Goal: Information Seeking & Learning: Learn about a topic

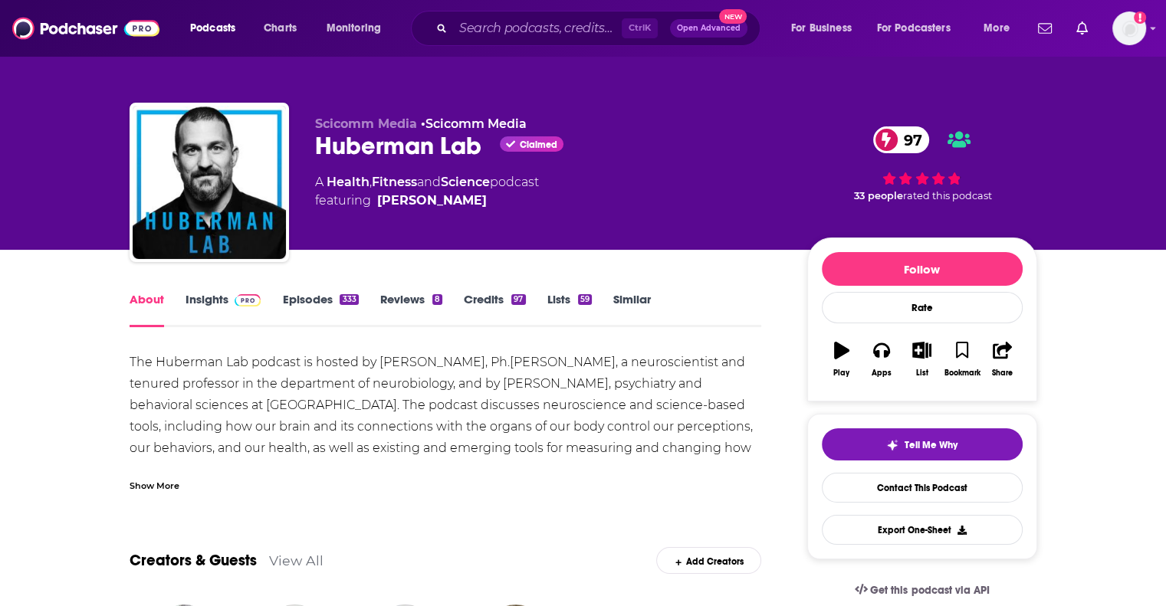
click at [197, 297] on link "Insights" at bounding box center [224, 309] width 76 height 35
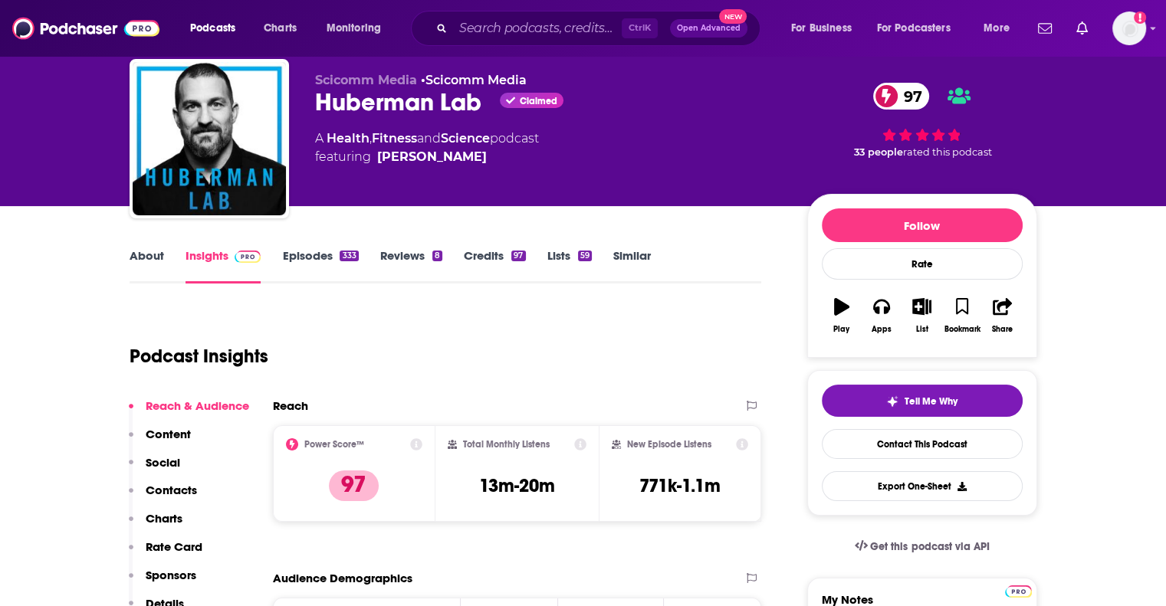
scroll to position [307, 0]
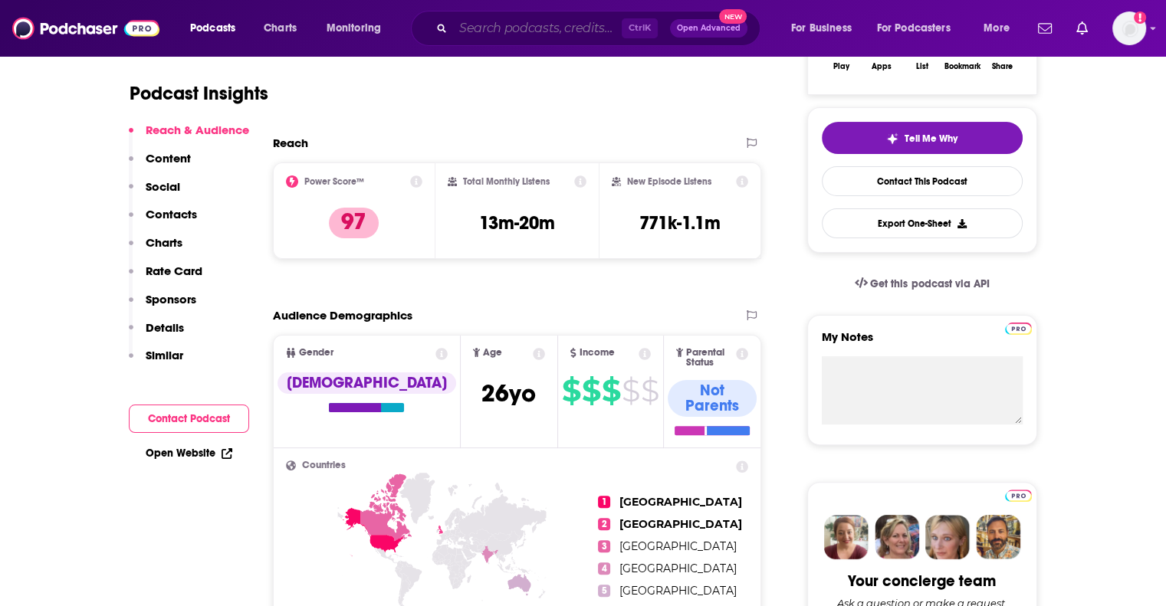
click at [501, 29] on input "Search podcasts, credits, & more..." at bounding box center [537, 28] width 169 height 25
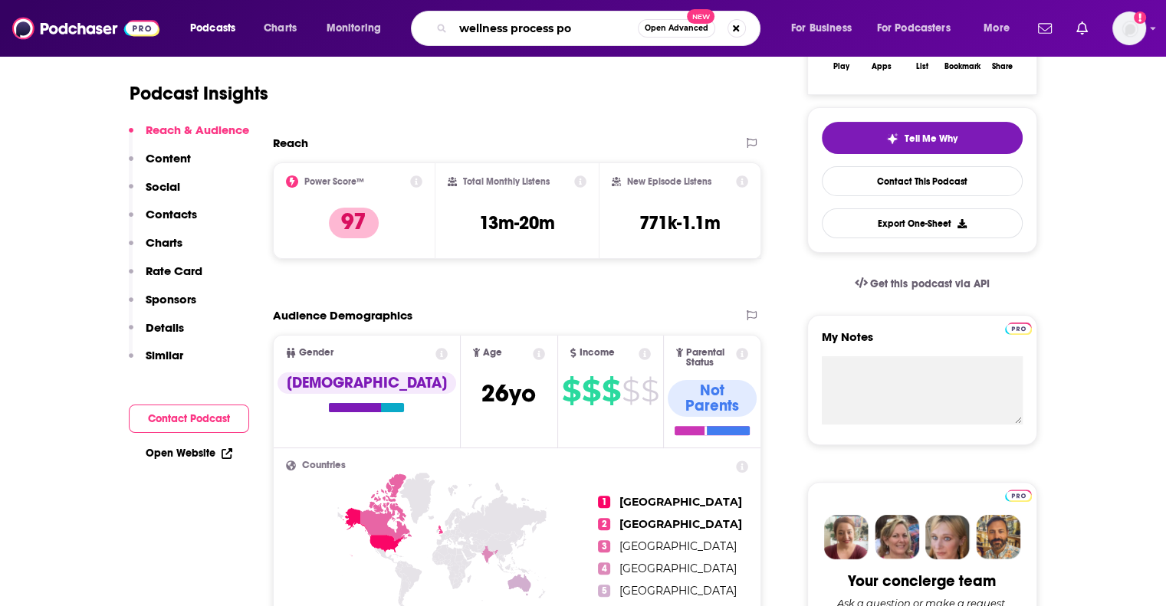
type input "wellness process pod"
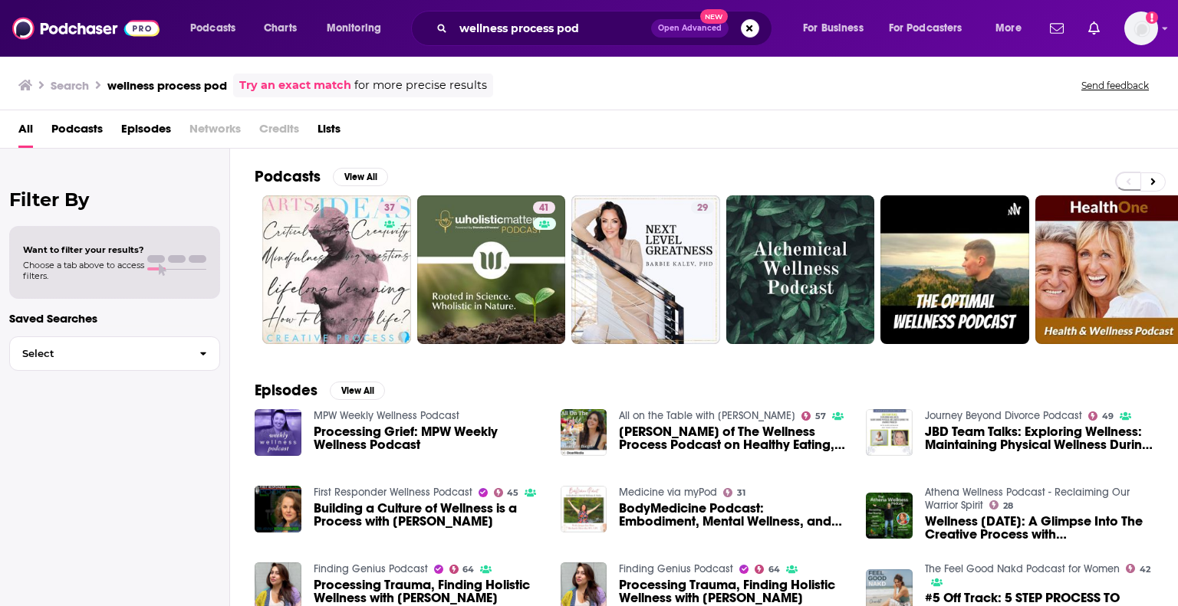
click at [74, 125] on span "Podcasts" at bounding box center [76, 132] width 51 height 31
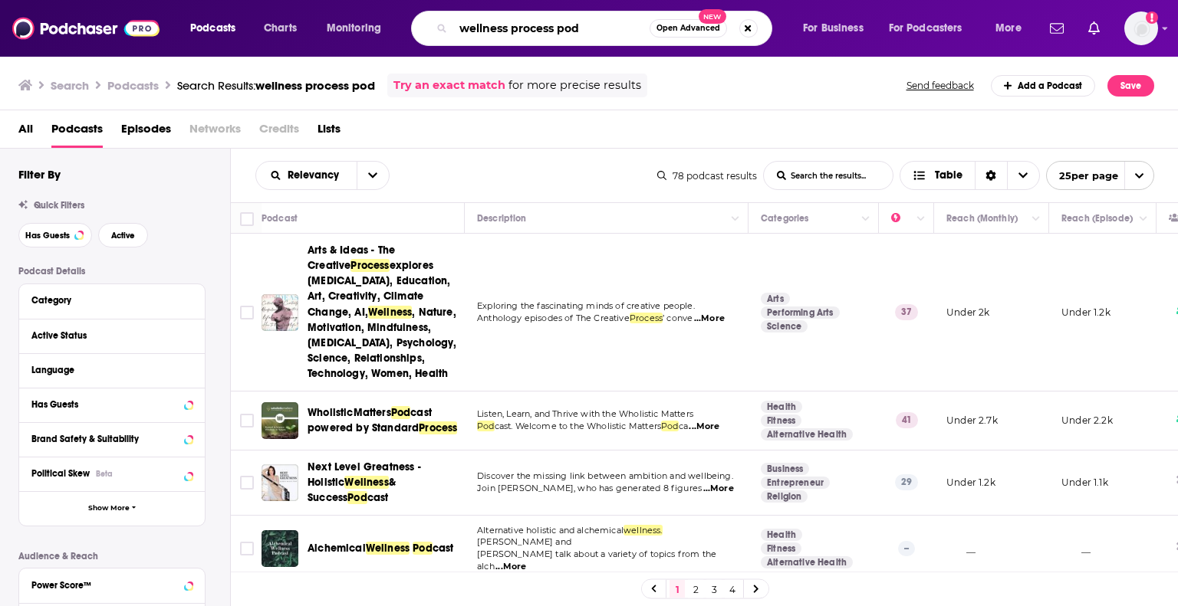
drag, startPoint x: 552, startPoint y: 28, endPoint x: 593, endPoint y: 28, distance: 41.4
click at [593, 28] on input "wellness process pod" at bounding box center [551, 28] width 196 height 25
type input "wellness process"
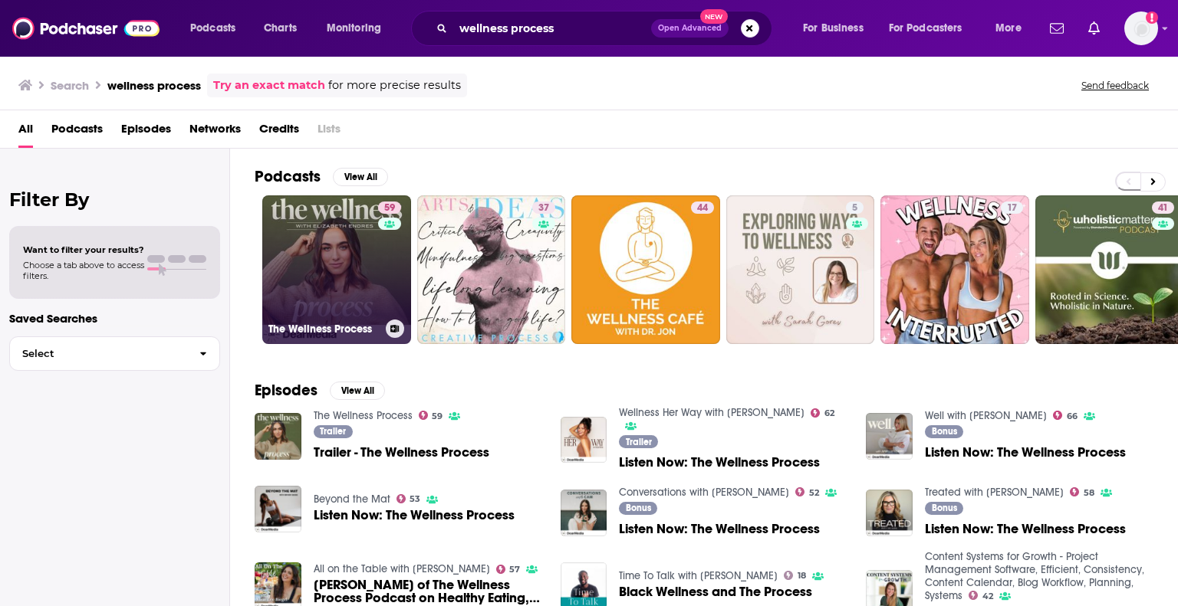
click at [288, 257] on link "59 The Wellness Process" at bounding box center [336, 269] width 149 height 149
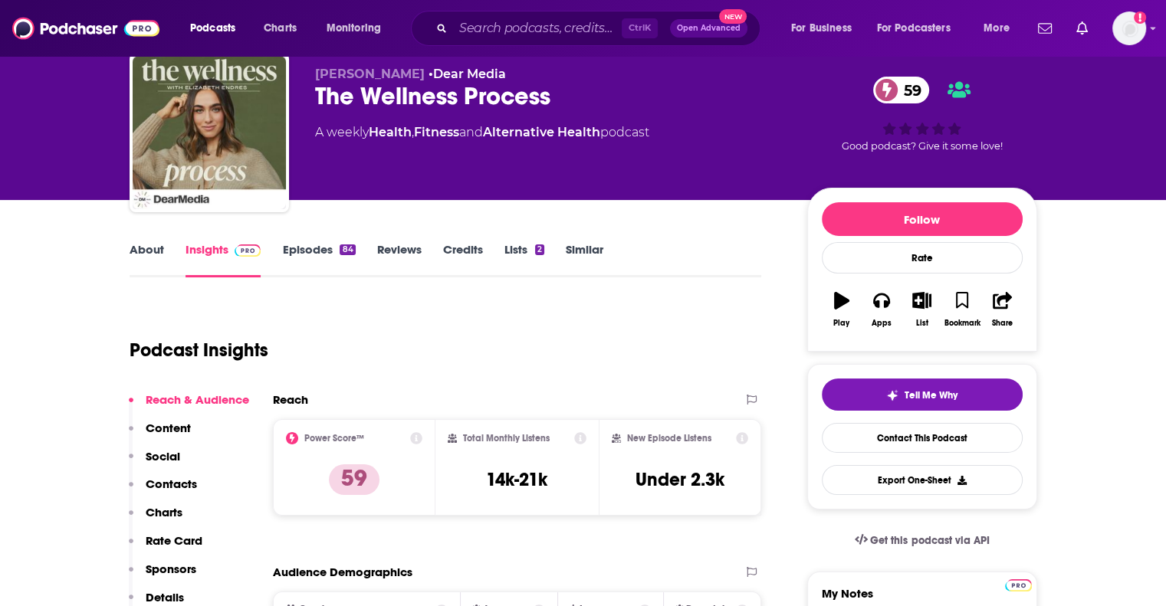
scroll to position [77, 0]
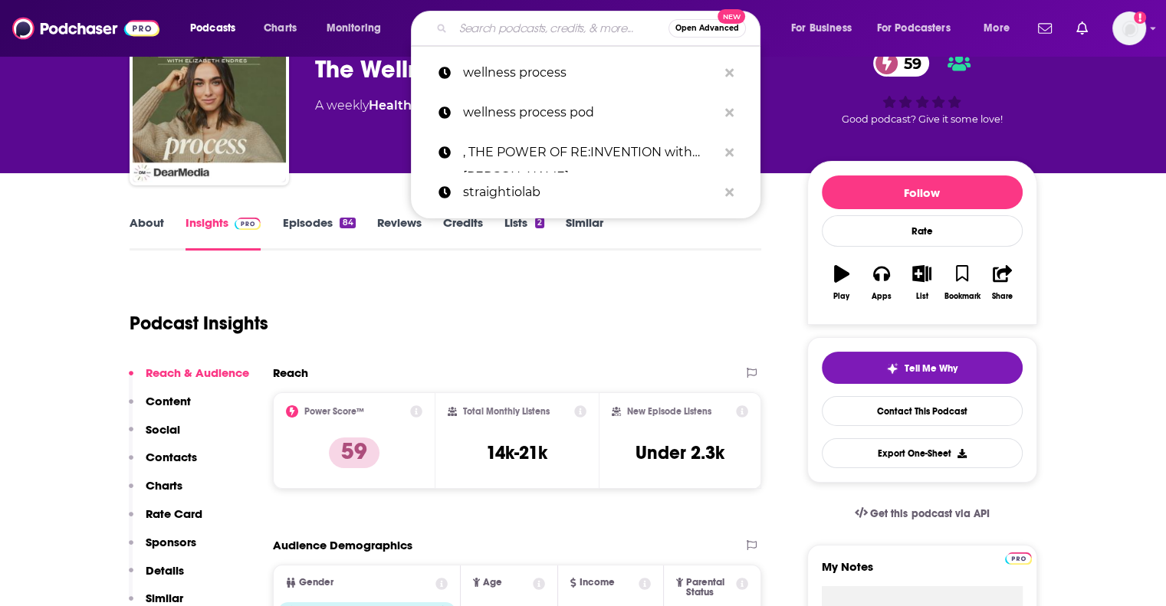
click at [539, 31] on input "Search podcasts, credits, & more..." at bounding box center [560, 28] width 215 height 25
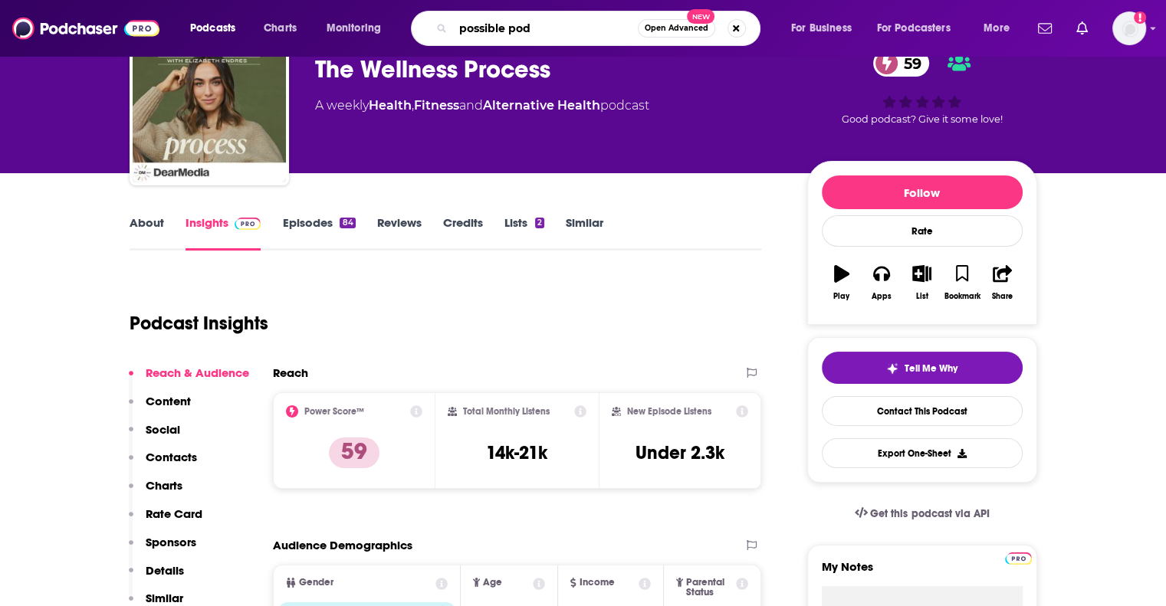
type input "possible pod"
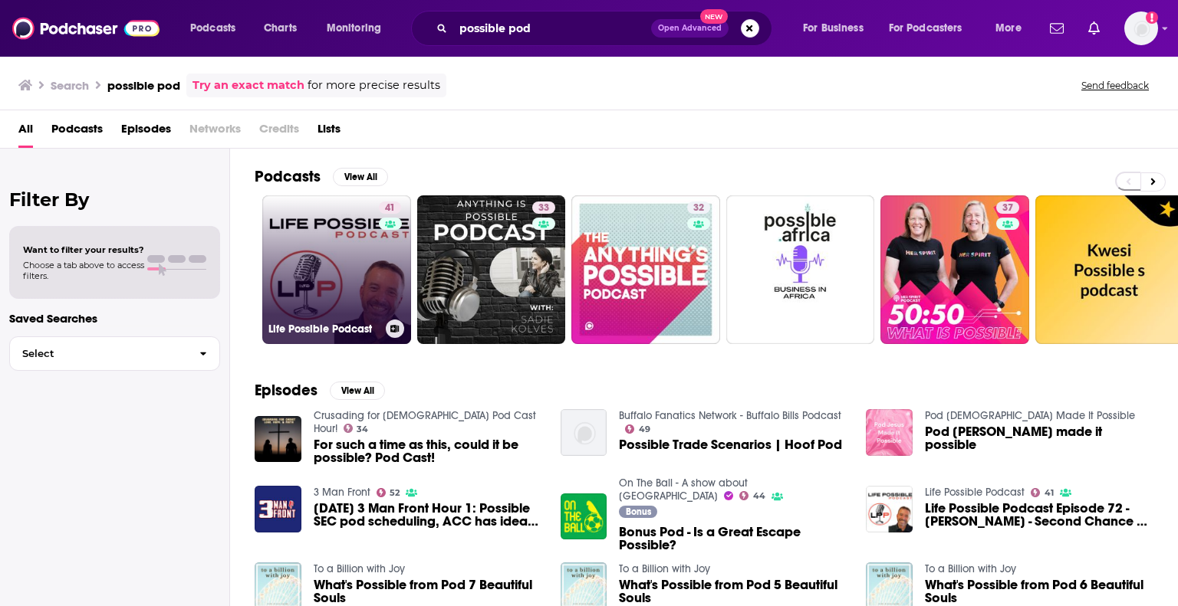
click at [280, 264] on link "41 Life Possible Podcast" at bounding box center [336, 269] width 149 height 149
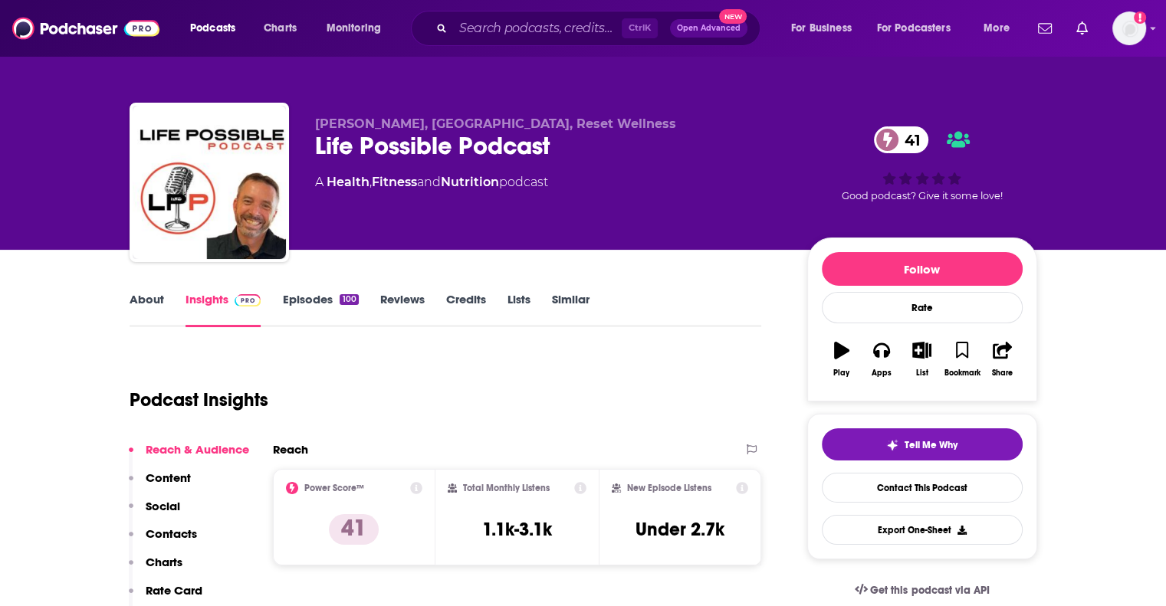
click at [149, 304] on link "About" at bounding box center [147, 309] width 34 height 35
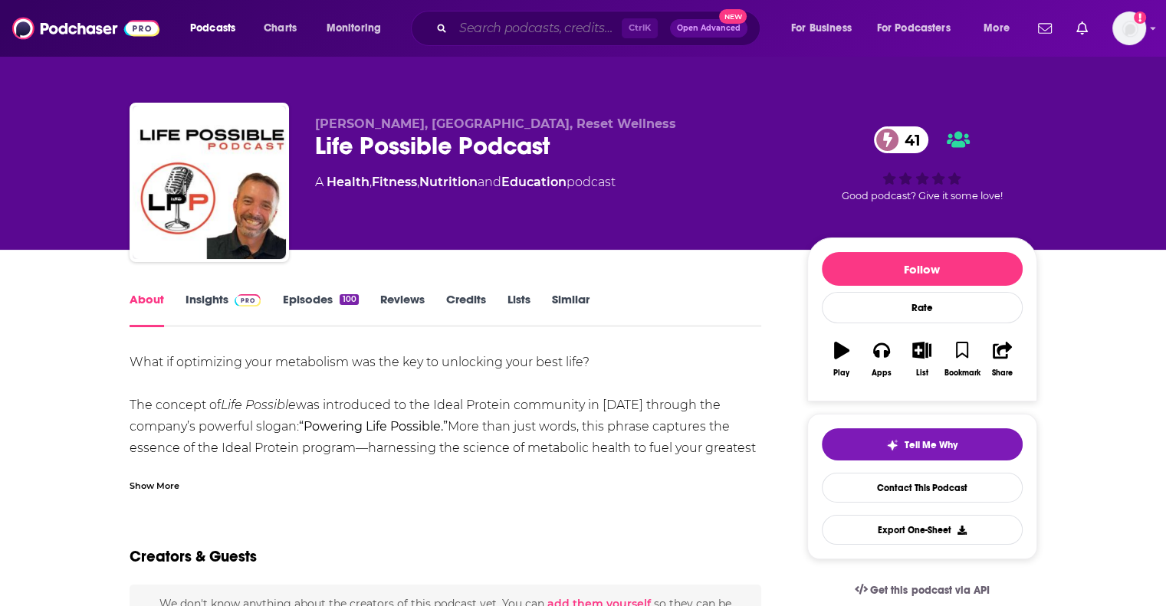
click at [513, 27] on input "Search podcasts, credits, & more..." at bounding box center [537, 28] width 169 height 25
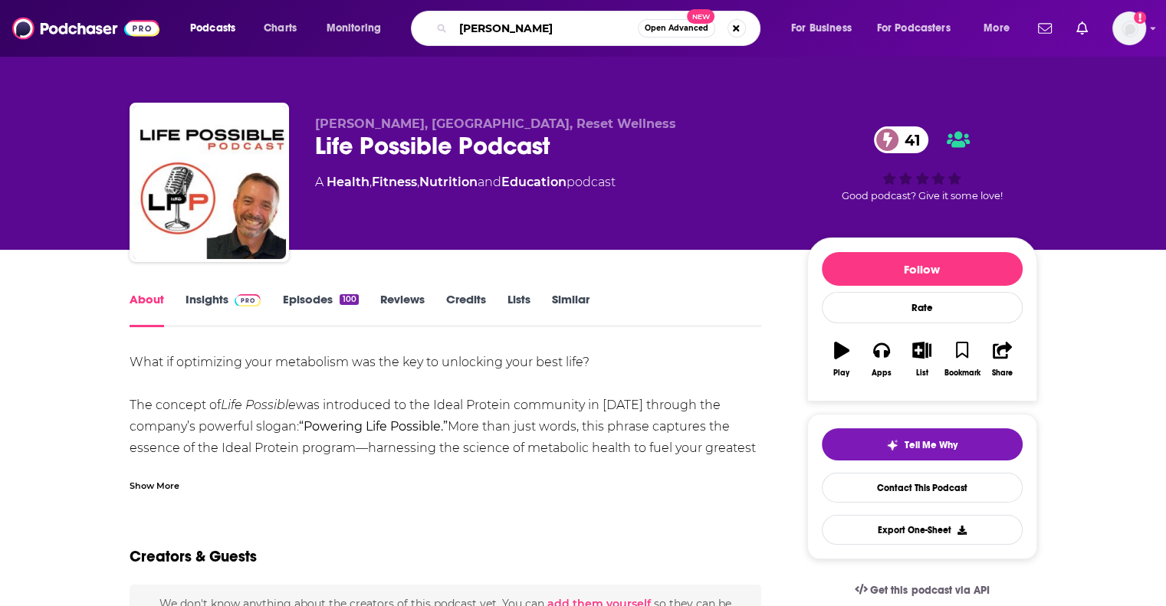
type input "[PERSON_NAME]"
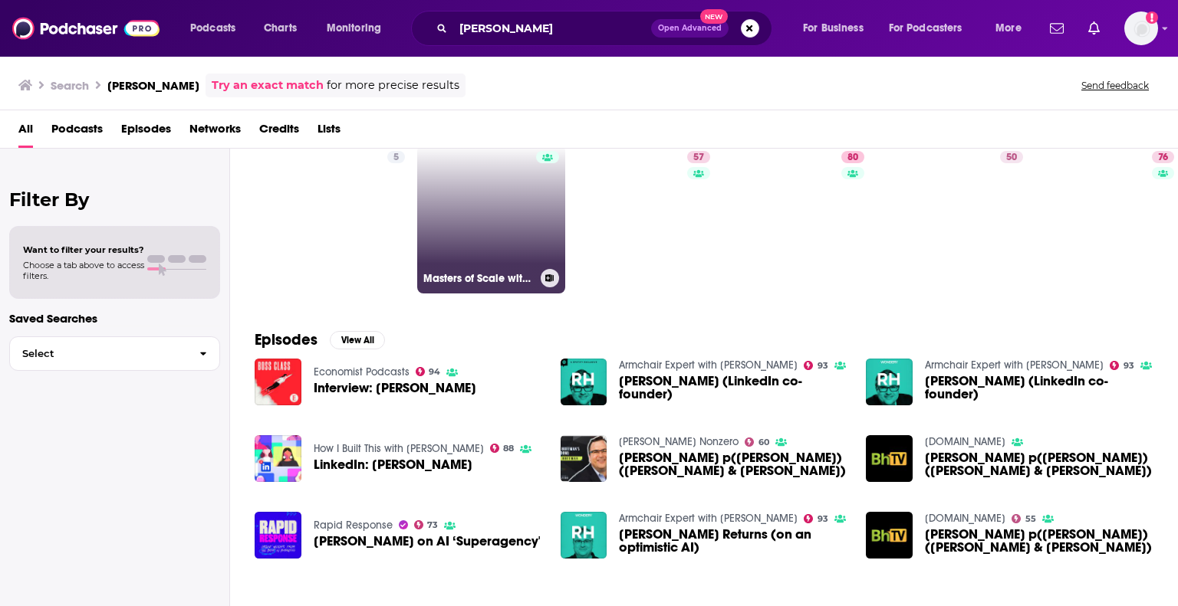
scroll to position [153, 0]
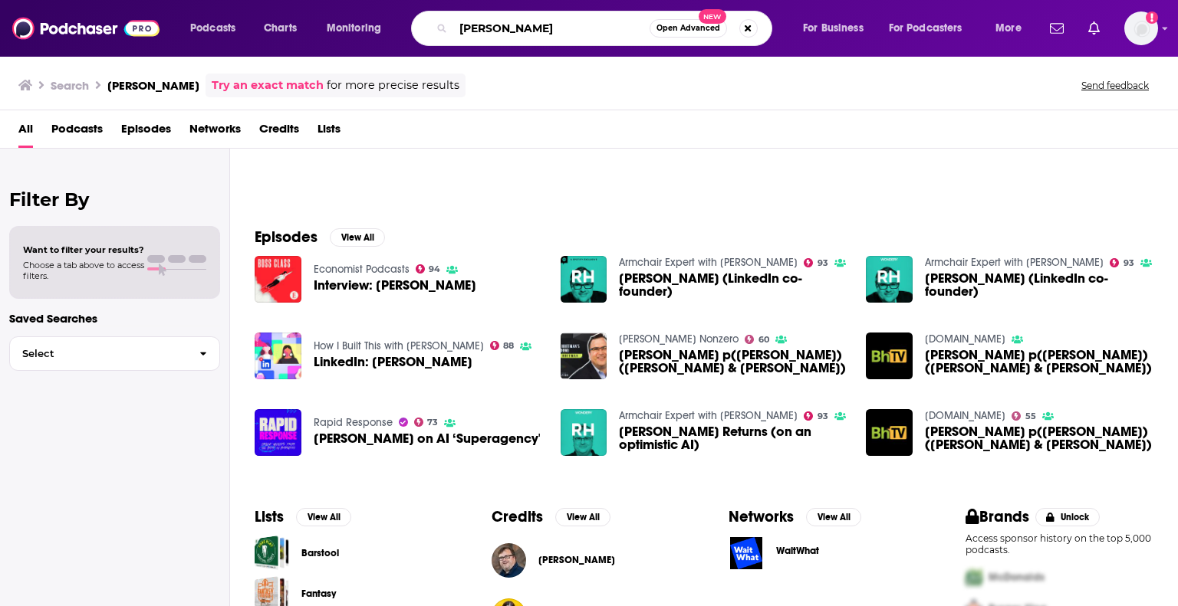
drag, startPoint x: 353, startPoint y: -1, endPoint x: 310, endPoint y: -8, distance: 43.6
click at [310, 0] on html "Podcasts Charts Monitoring [PERSON_NAME] Open Advanced New For Business For Pod…" at bounding box center [589, 303] width 1178 height 606
type input "[PERSON_NAME] fix the news"
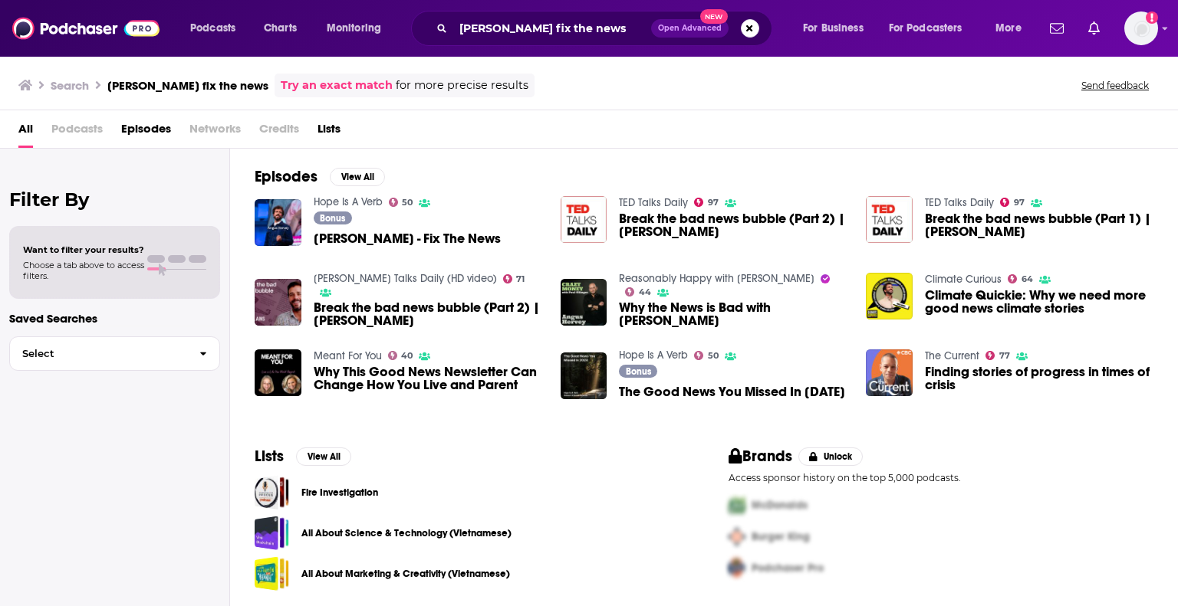
click at [428, 234] on span "[PERSON_NAME] - Fix The News" at bounding box center [407, 238] width 187 height 13
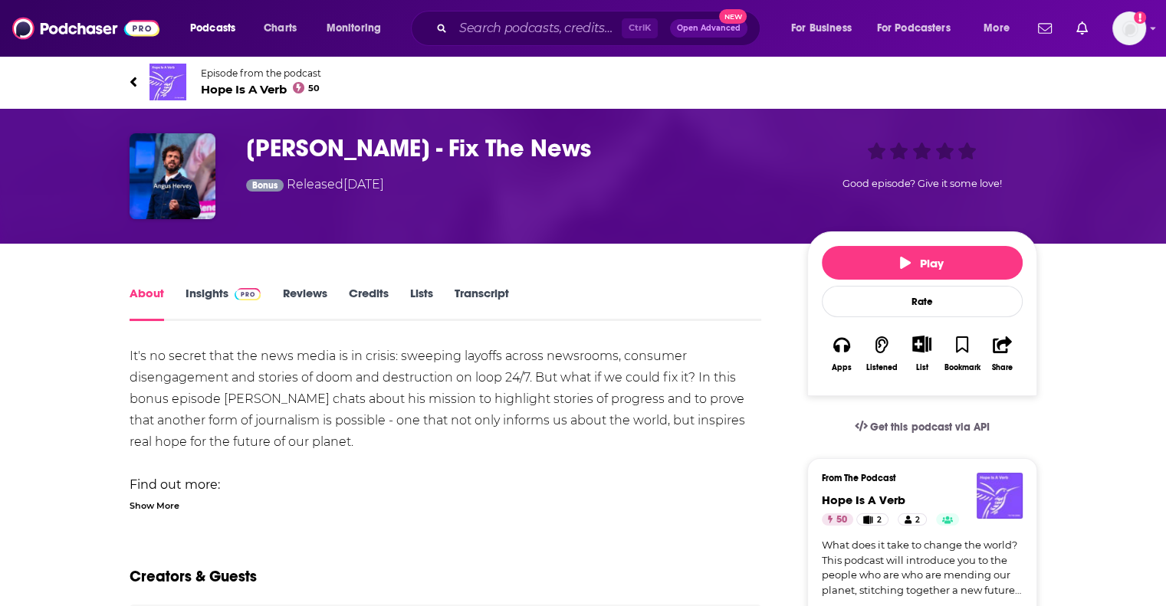
click at [199, 287] on link "Insights" at bounding box center [224, 303] width 76 height 35
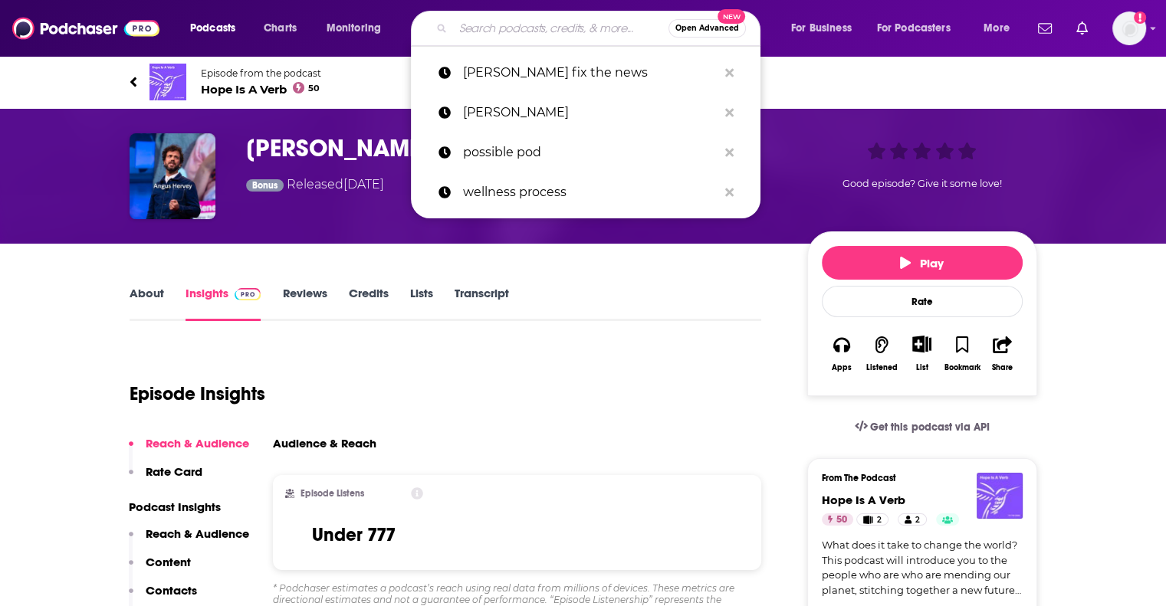
click at [534, 33] on input "Search podcasts, credits, & more..." at bounding box center [560, 28] width 215 height 25
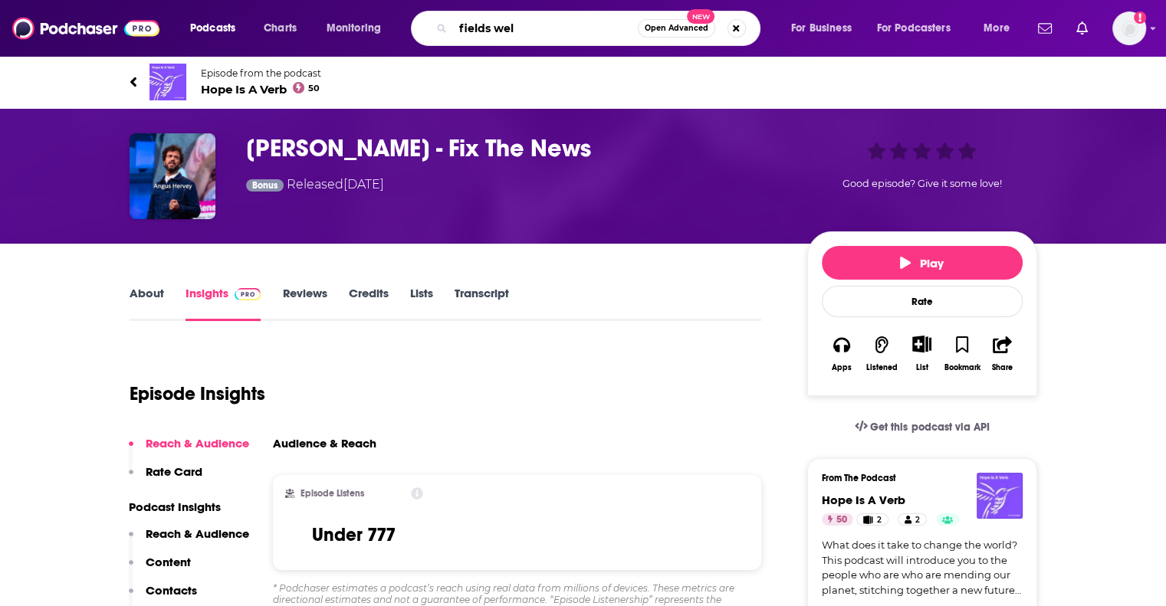
type input "fields well"
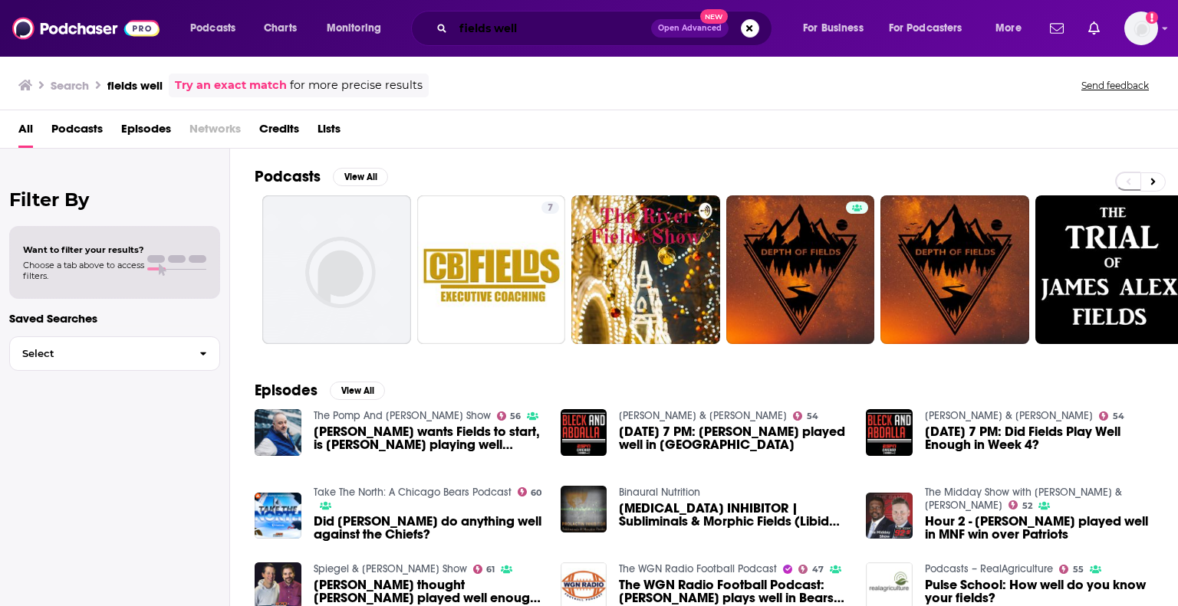
click at [542, 30] on input "fields well" at bounding box center [552, 28] width 198 height 25
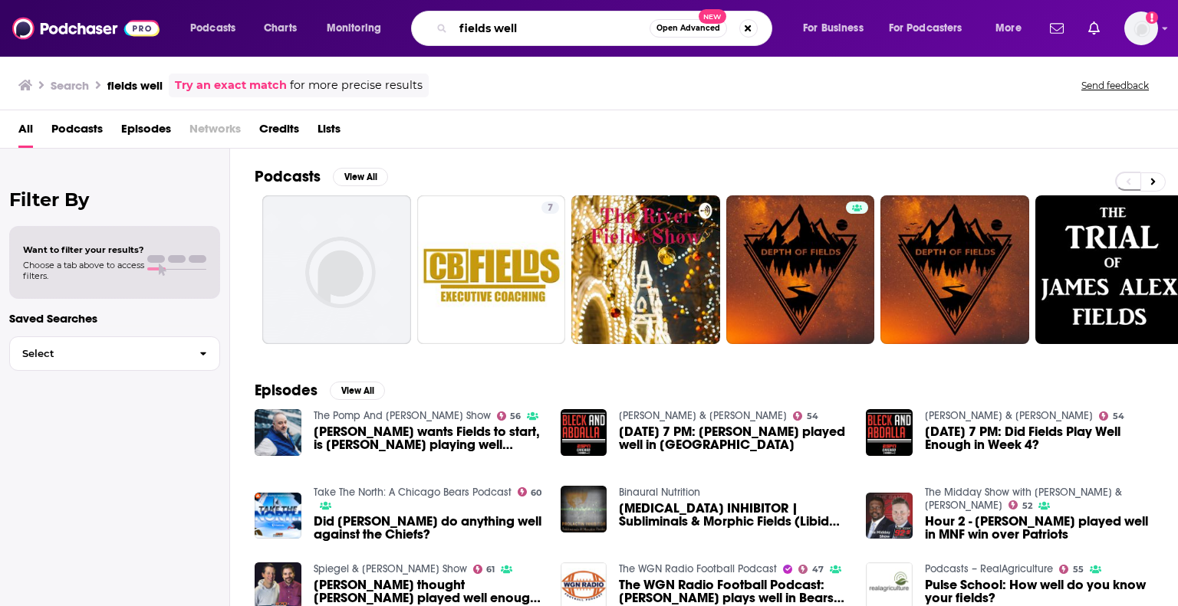
drag, startPoint x: 538, startPoint y: 32, endPoint x: 278, endPoint y: 45, distance: 260.2
click at [278, 45] on div "Podcasts Charts Monitoring fields well Open Advanced New For Business For Podca…" at bounding box center [607, 28] width 856 height 35
type input "dr. [PERSON_NAME]"
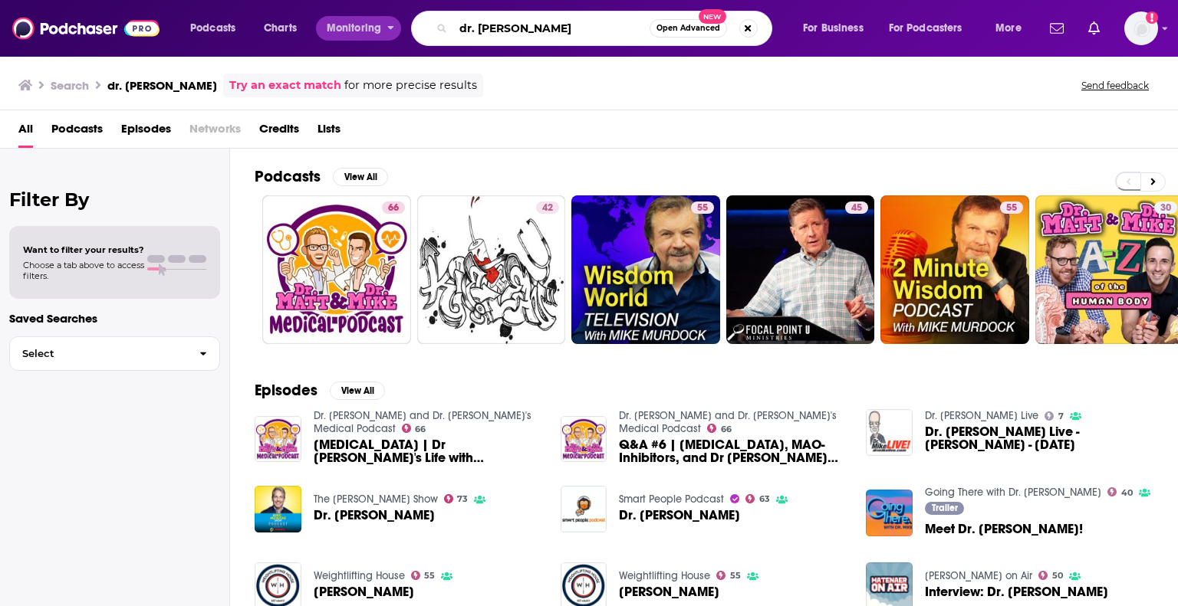
drag, startPoint x: 529, startPoint y: 30, endPoint x: 388, endPoint y: 30, distance: 141.1
click at [388, 30] on div "Podcasts Charts Monitoring dr. [PERSON_NAME] Open Advanced New For Business For…" at bounding box center [607, 28] width 856 height 35
type input "[PERSON_NAME]"
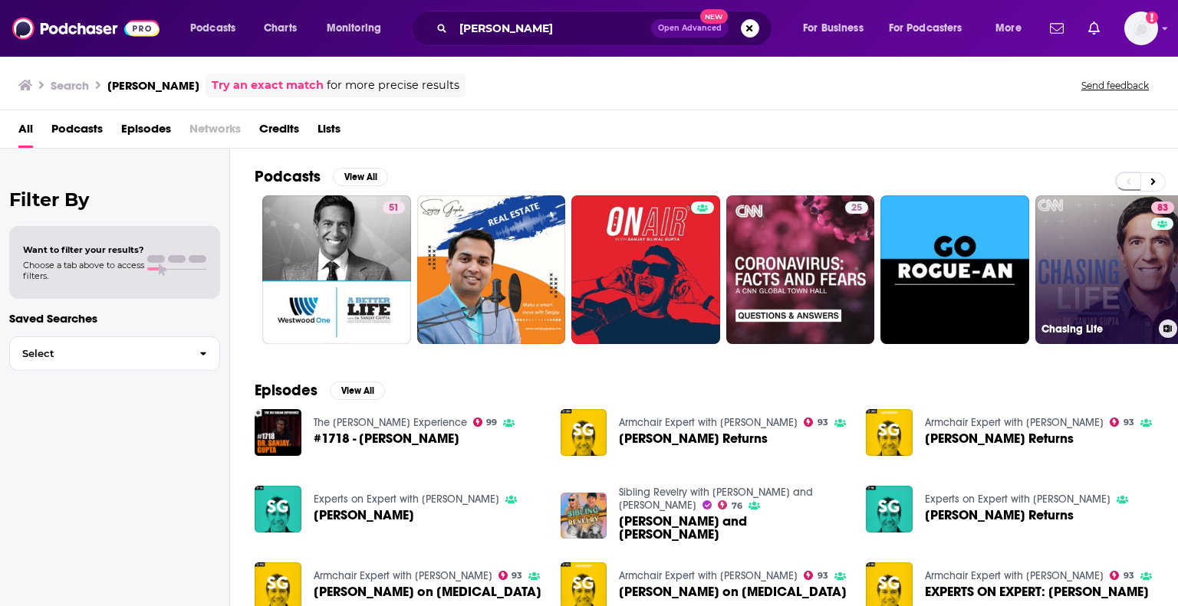
click at [1067, 251] on link "83 Chasing Life" at bounding box center [1109, 269] width 149 height 149
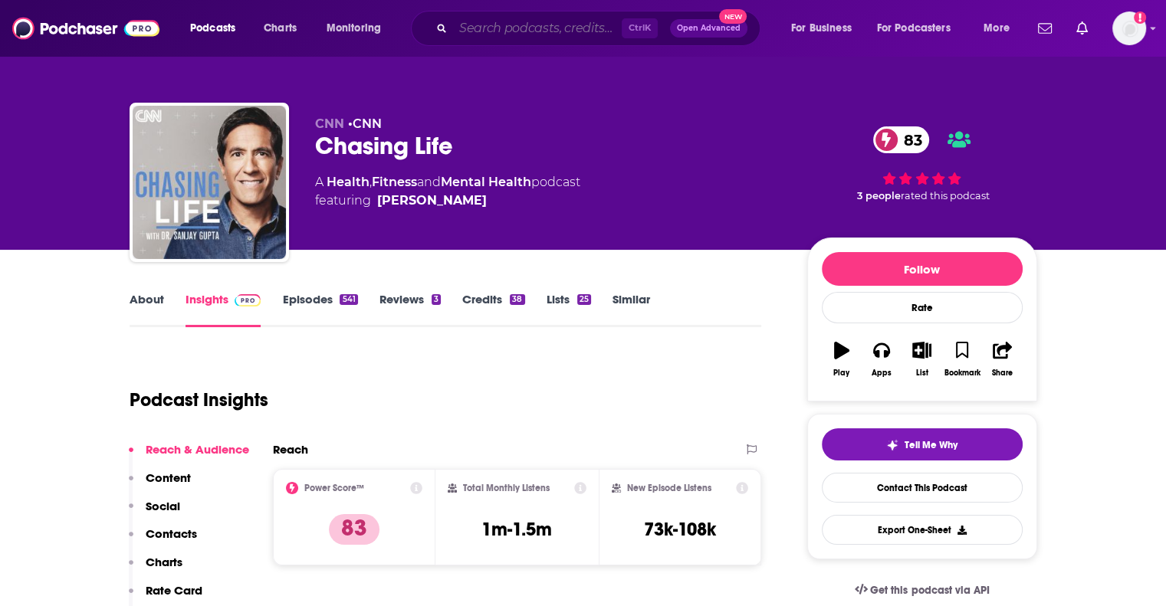
click at [476, 23] on input "Search podcasts, credits, & more..." at bounding box center [537, 28] width 169 height 25
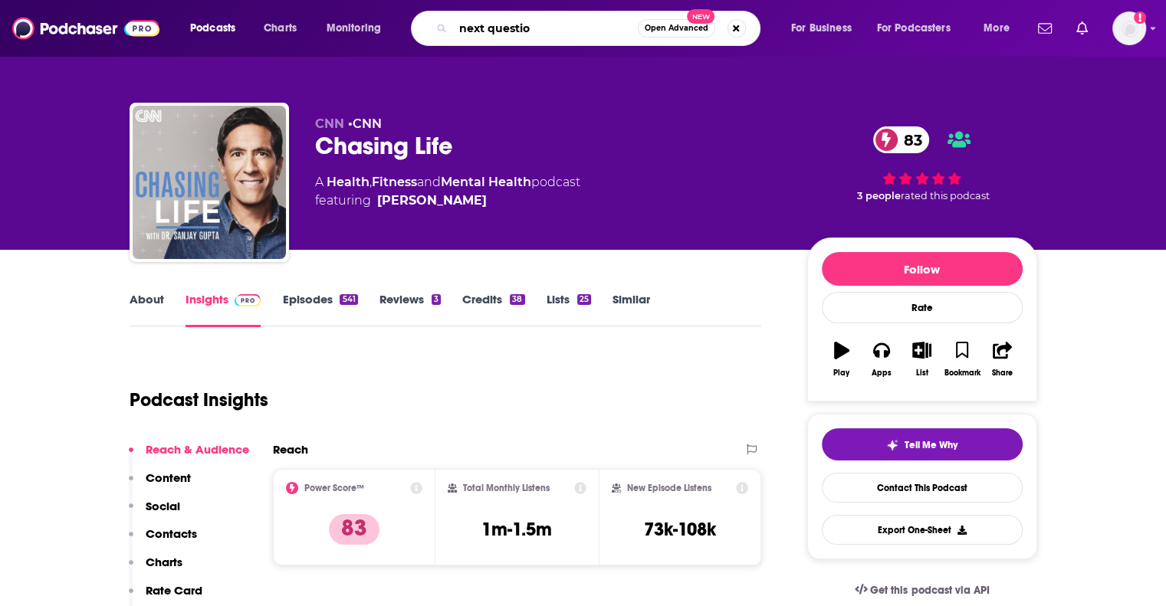
type input "next question"
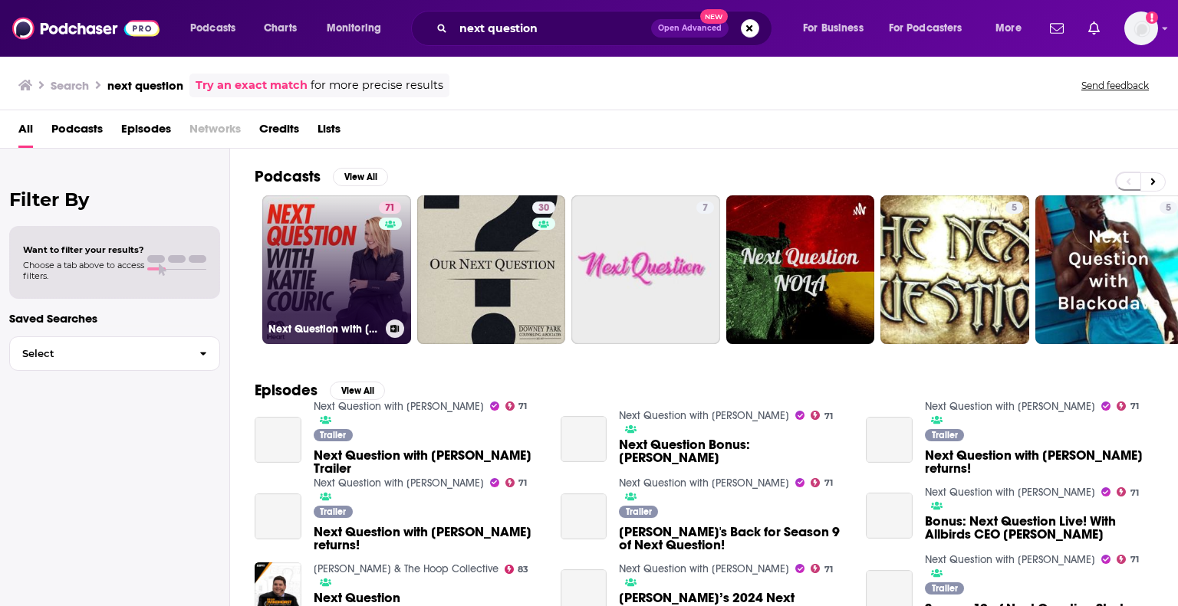
click at [332, 232] on link "71 Next Question with [PERSON_NAME]" at bounding box center [336, 269] width 149 height 149
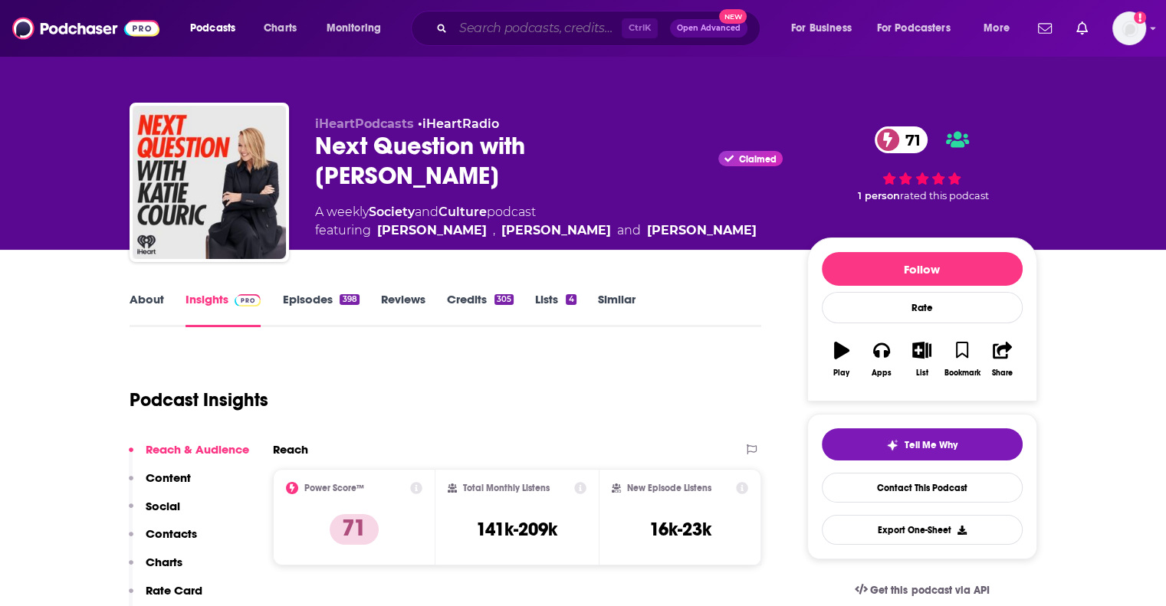
drag, startPoint x: 543, startPoint y: 27, endPoint x: 561, endPoint y: 23, distance: 18.8
click at [543, 27] on input "Search podcasts, credits, & more..." at bounding box center [537, 28] width 169 height 25
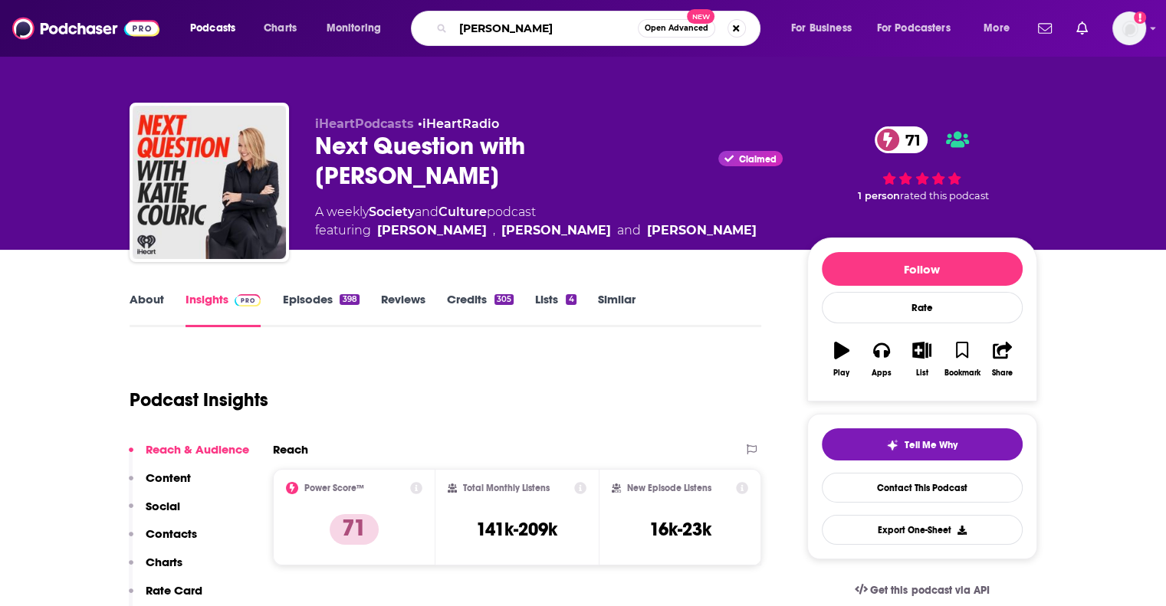
type input "[PERSON_NAME]"
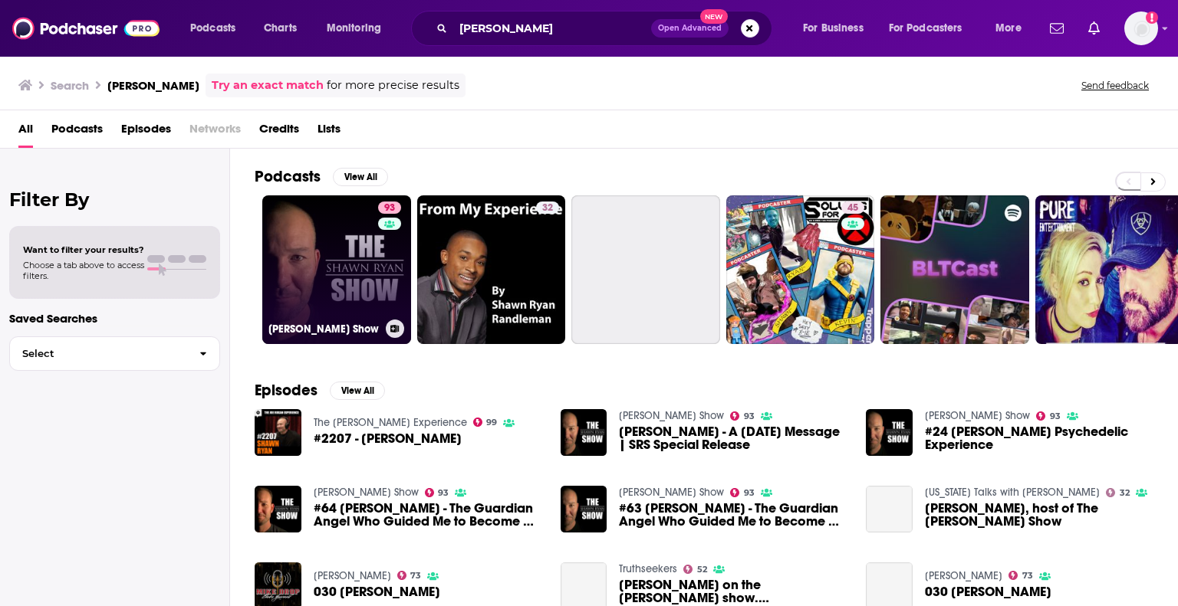
click at [333, 235] on link "93 [PERSON_NAME] Show" at bounding box center [336, 269] width 149 height 149
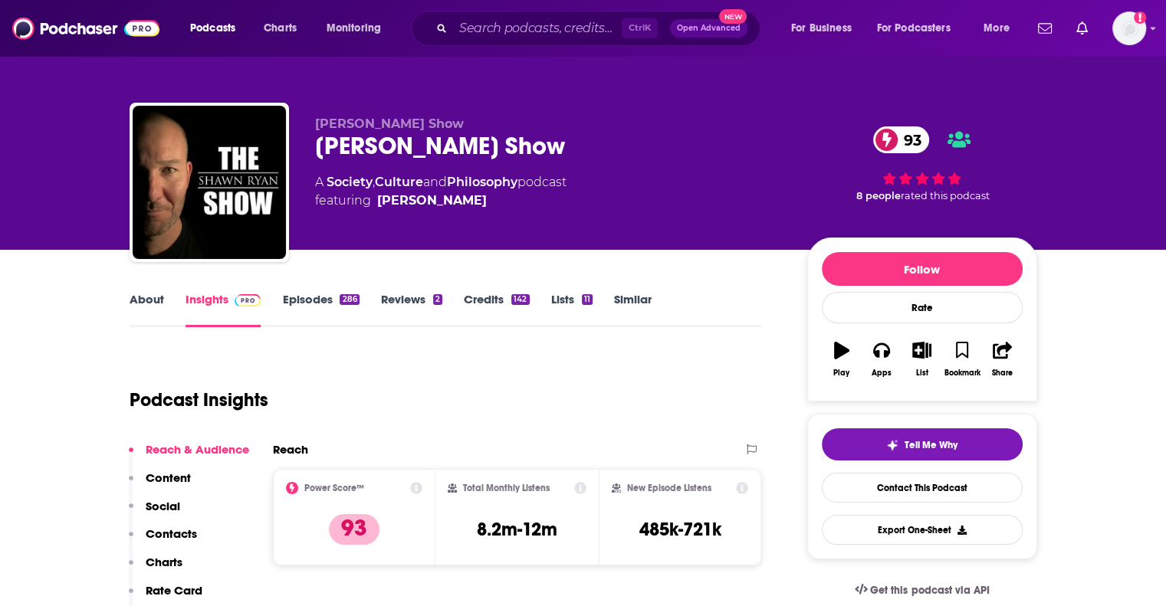
click at [572, 15] on div "Ctrl K Open Advanced New" at bounding box center [586, 28] width 350 height 35
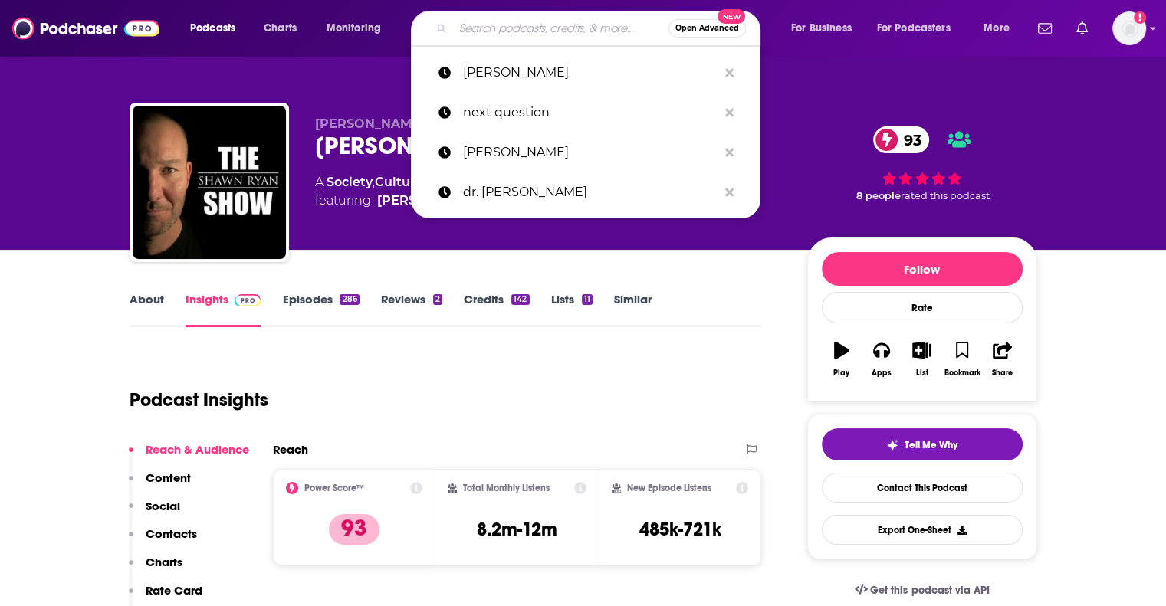
click at [563, 18] on input "Search podcasts, credits, & more..." at bounding box center [560, 28] width 215 height 25
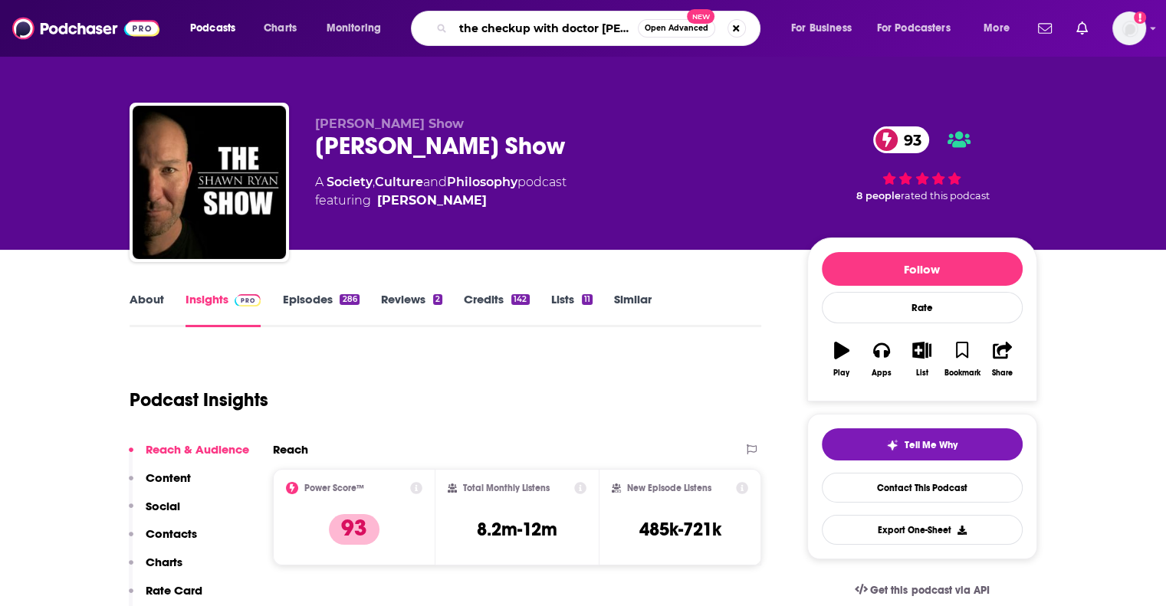
type input "the checkup with doctor [PERSON_NAME]"
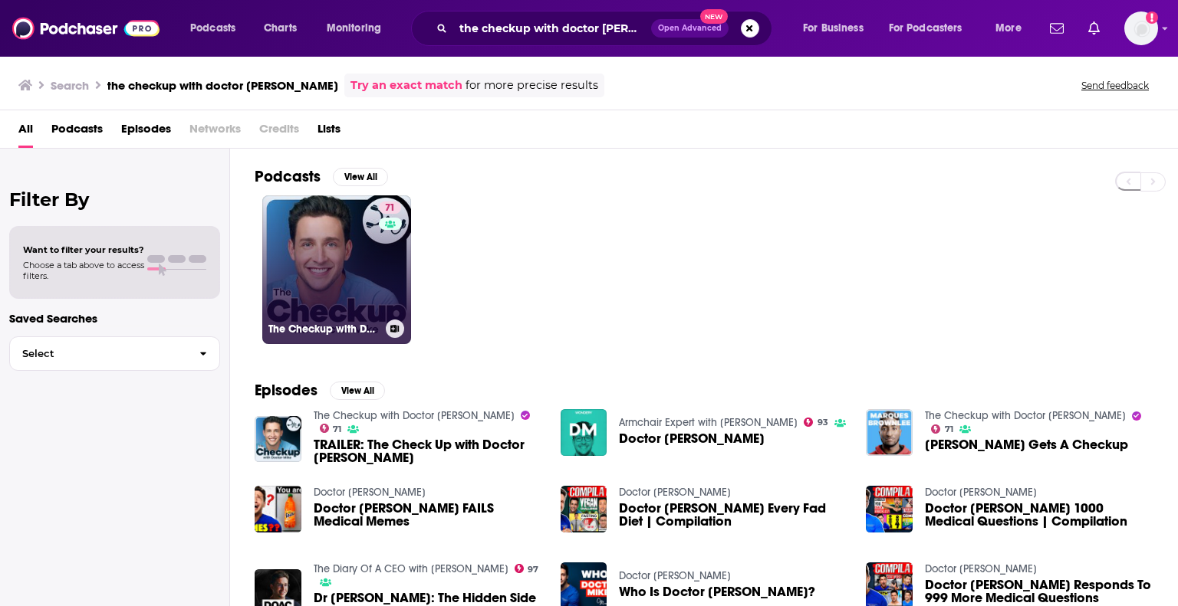
click at [323, 232] on link "71 The Checkup with Doctor [PERSON_NAME]" at bounding box center [336, 269] width 149 height 149
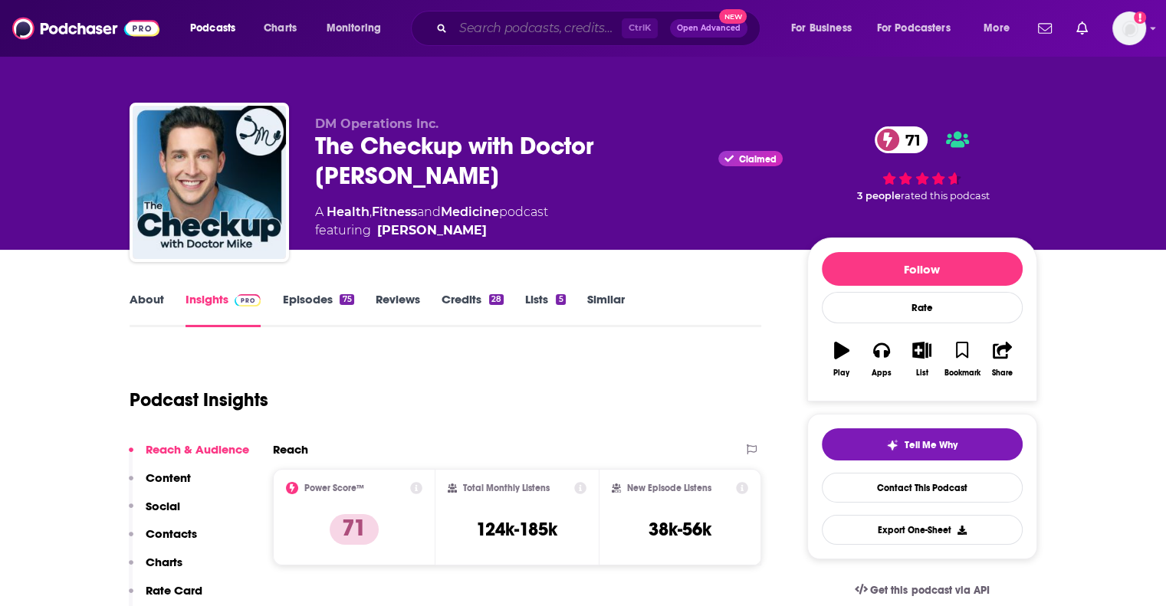
click at [491, 29] on input "Search podcasts, credits, & more..." at bounding box center [537, 28] width 169 height 25
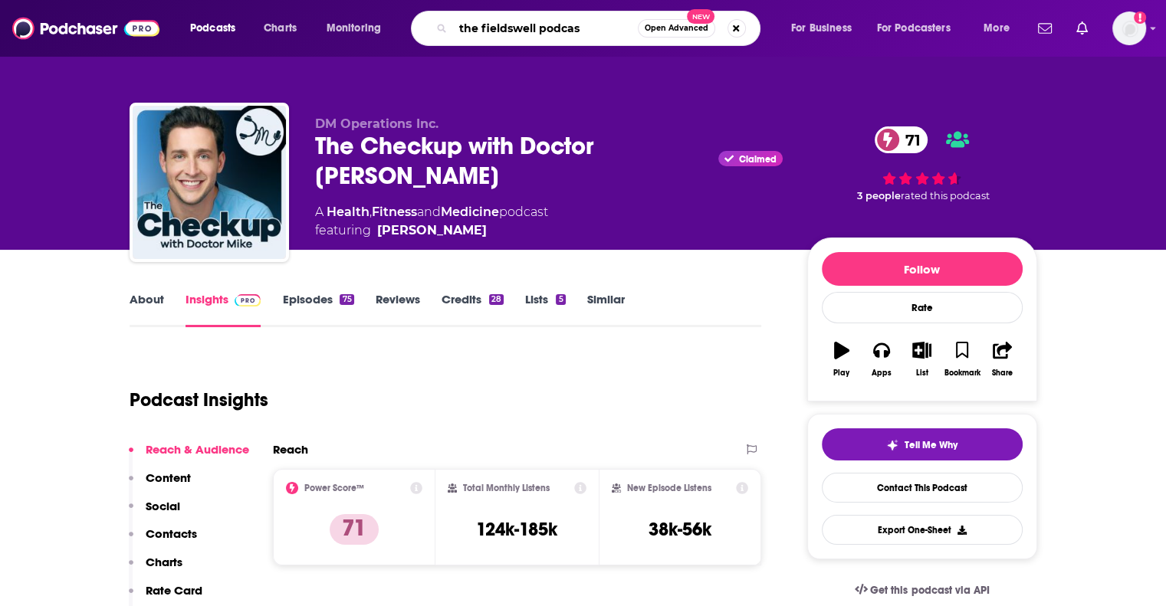
type input "the fieldswell podcast"
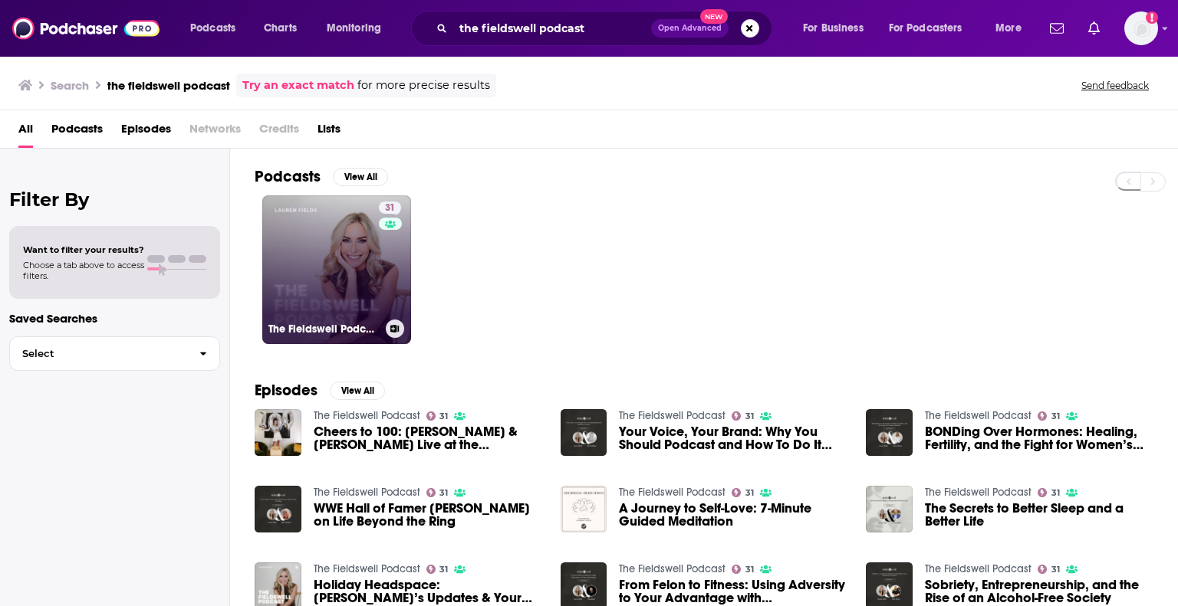
click at [302, 241] on link "31 The Fieldswell Podcast" at bounding box center [336, 269] width 149 height 149
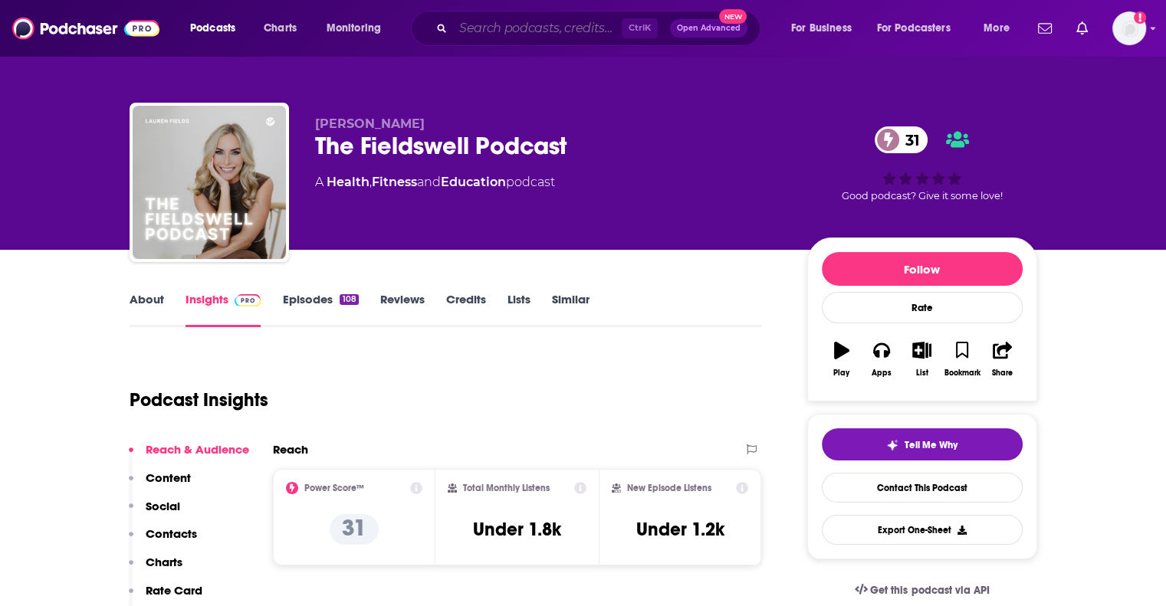
click at [585, 25] on input "Search podcasts, credits, & more..." at bounding box center [537, 28] width 169 height 25
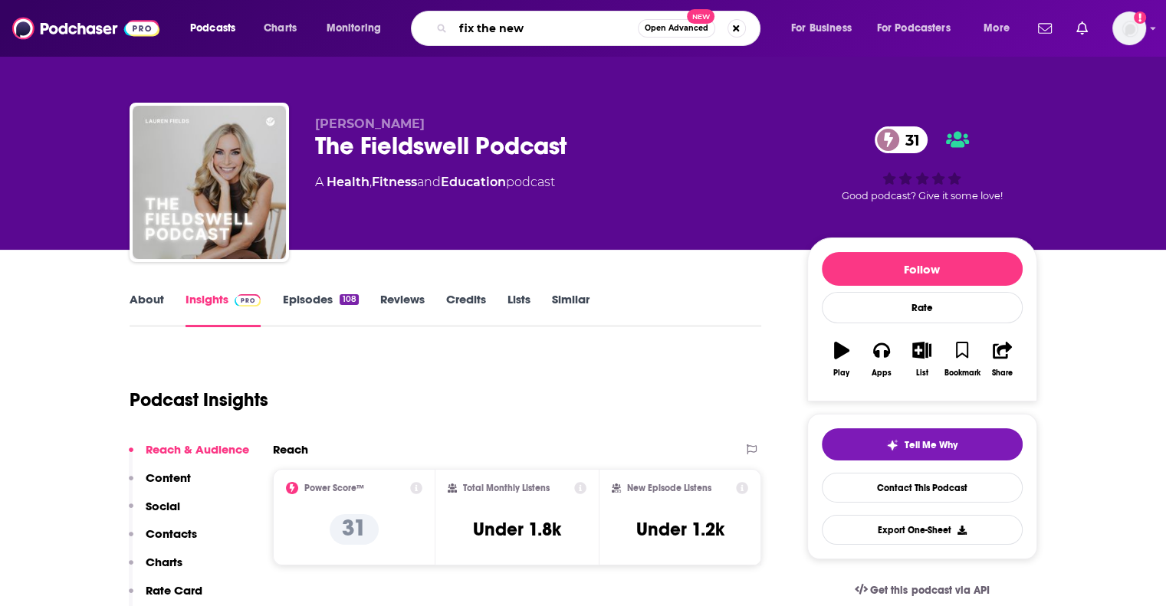
type input "fix the news"
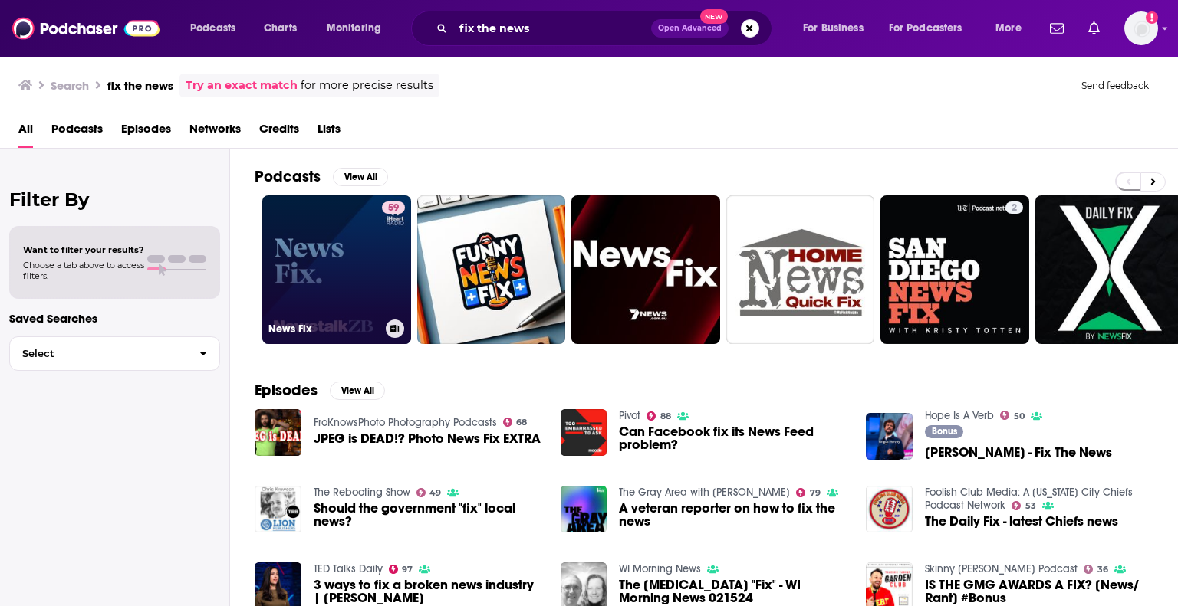
click at [330, 235] on link "59 News Fix" at bounding box center [336, 269] width 149 height 149
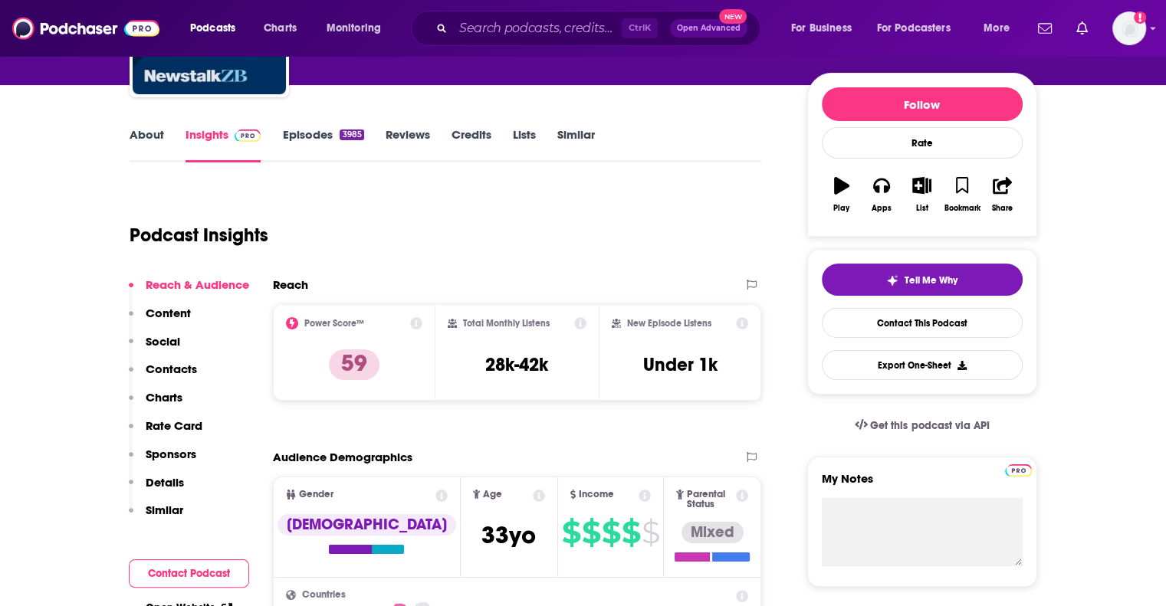
scroll to position [77, 0]
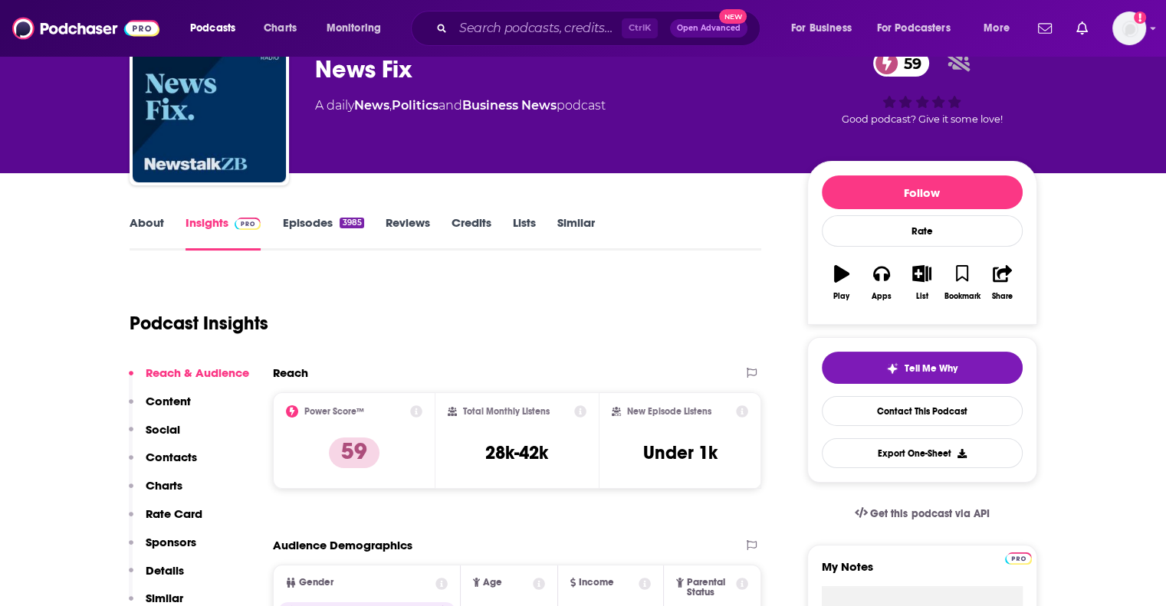
click at [138, 228] on link "About" at bounding box center [147, 232] width 34 height 35
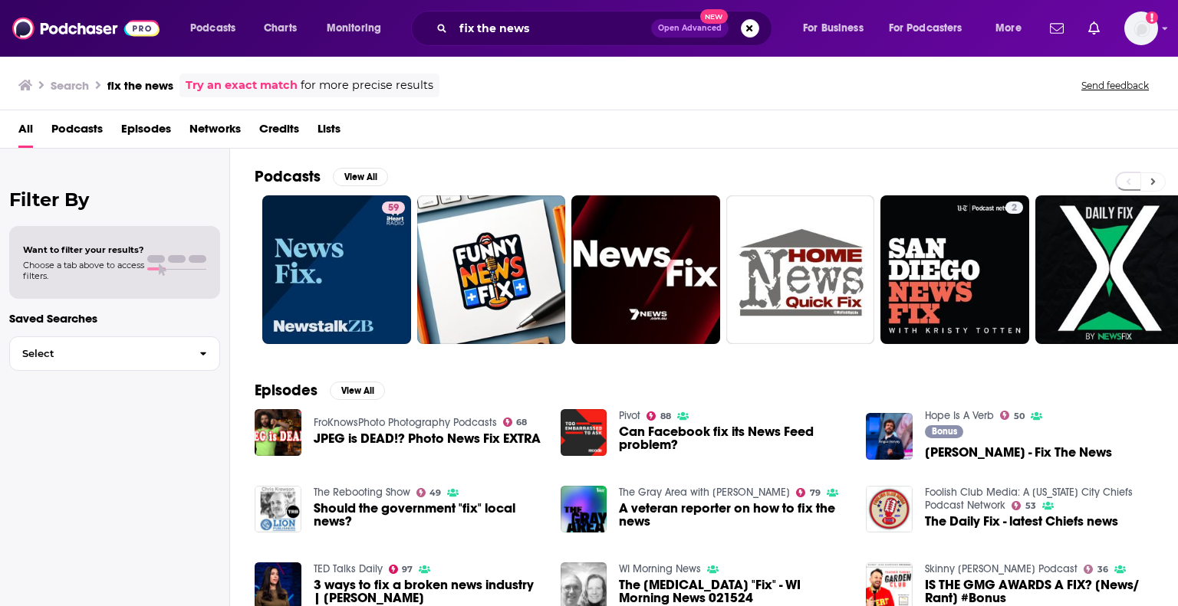
click at [1146, 180] on button at bounding box center [1152, 181] width 25 height 19
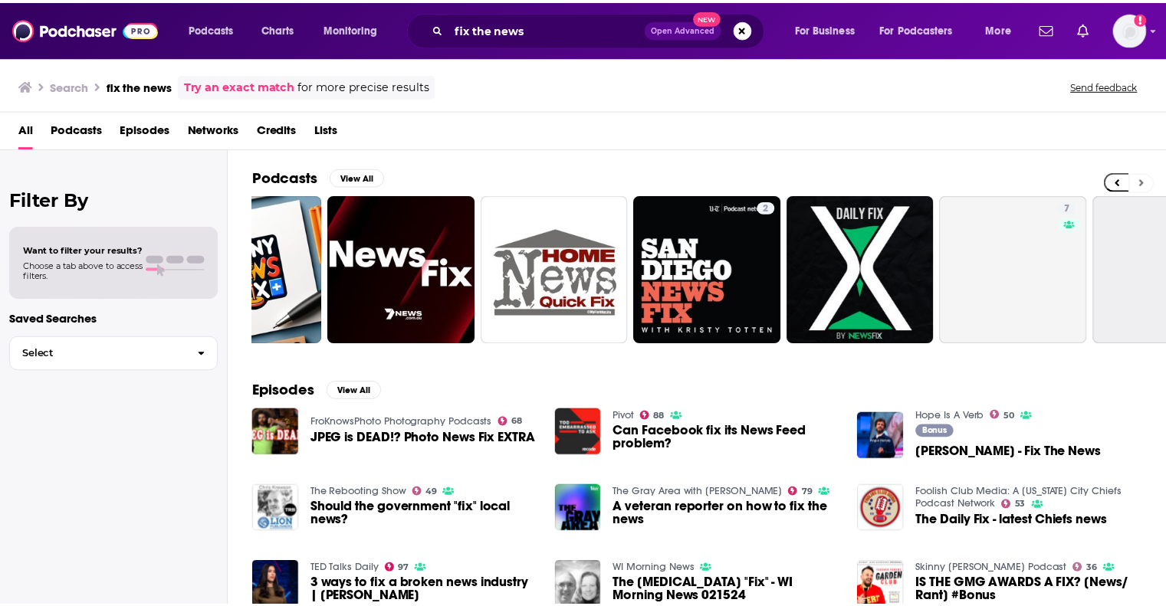
scroll to position [0, 485]
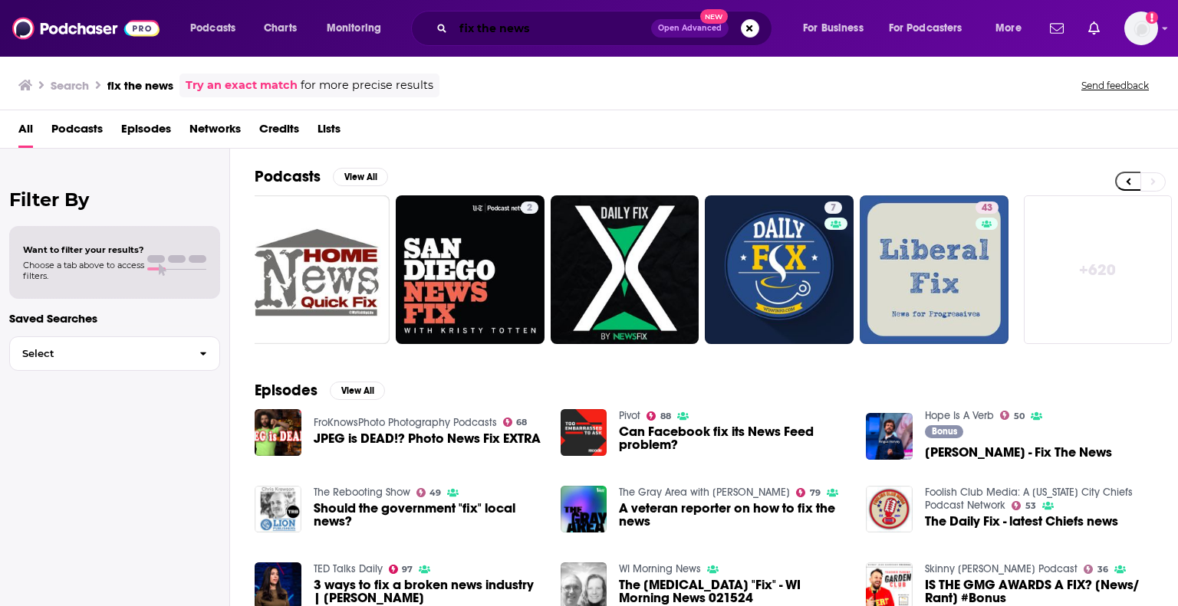
click at [592, 19] on input "fix the news" at bounding box center [552, 28] width 198 height 25
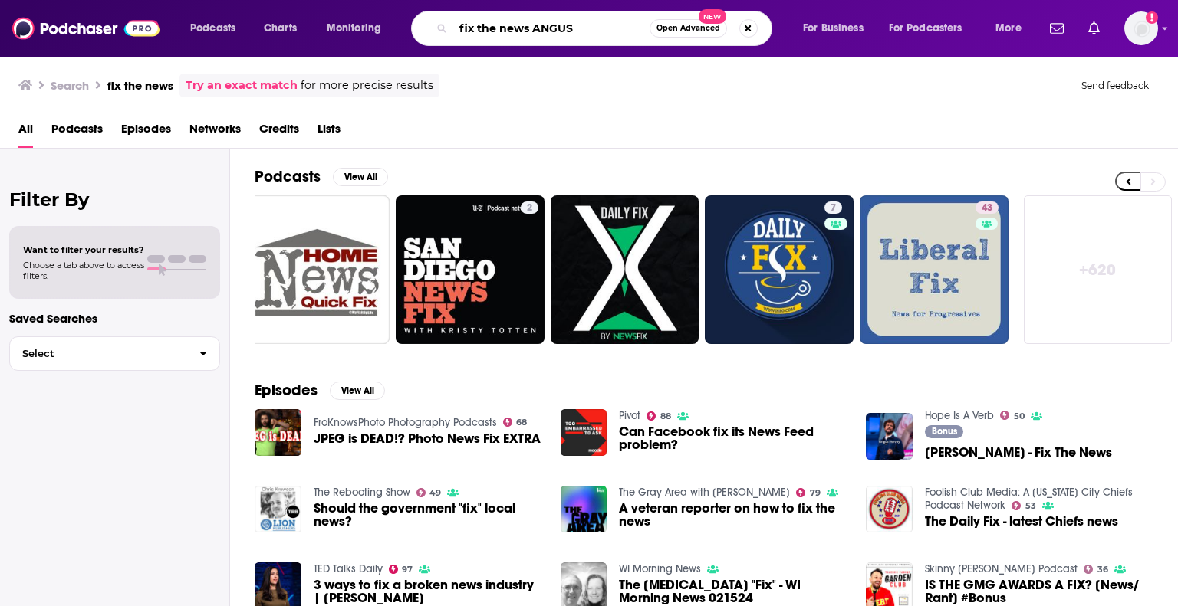
type input "fix the news ANGUS"
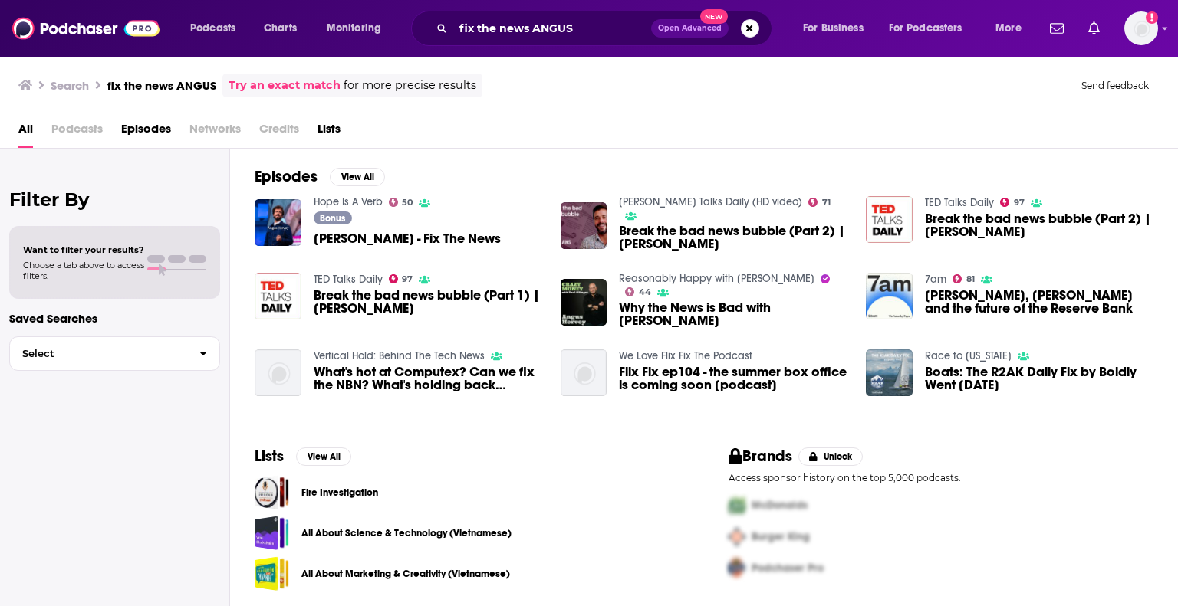
click at [424, 243] on span "[PERSON_NAME] - Fix The News" at bounding box center [407, 238] width 187 height 13
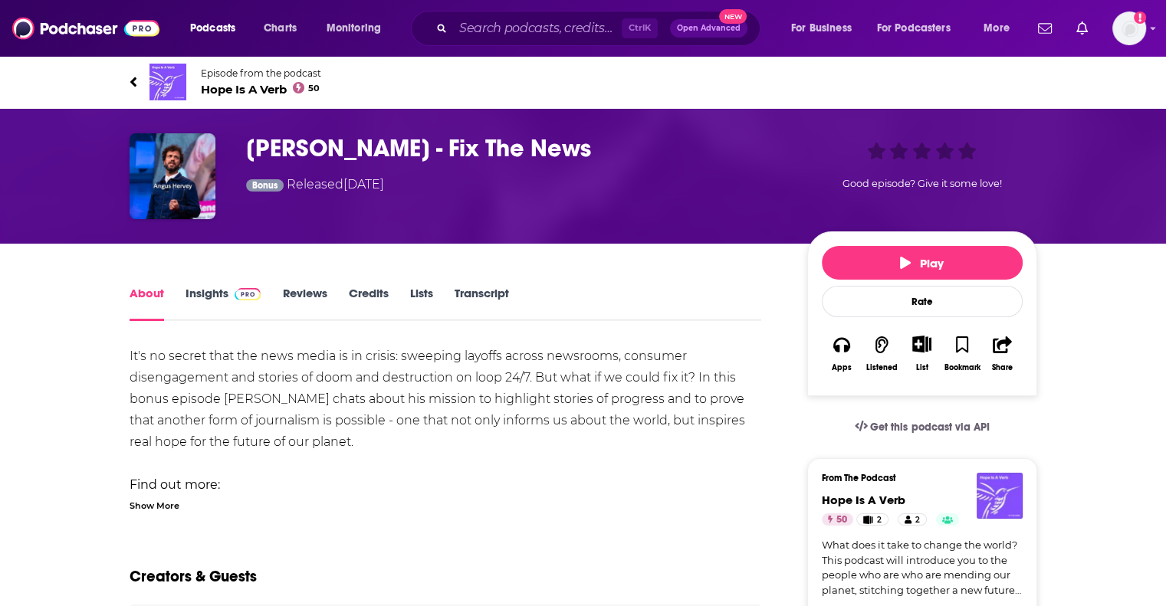
click at [212, 294] on link "Insights" at bounding box center [224, 303] width 76 height 35
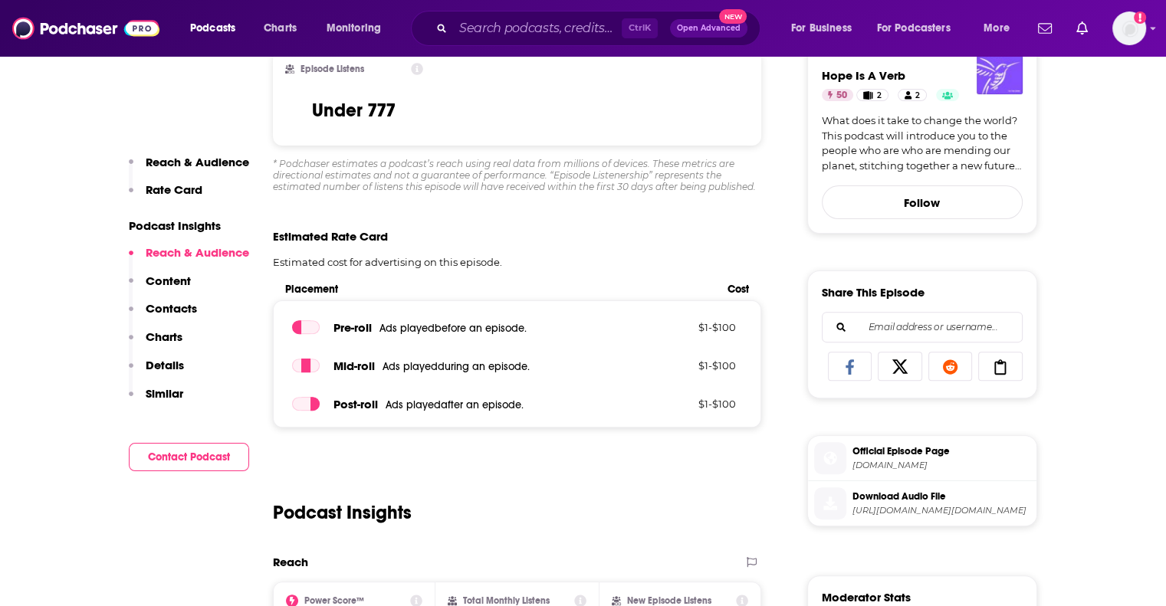
scroll to position [383, 0]
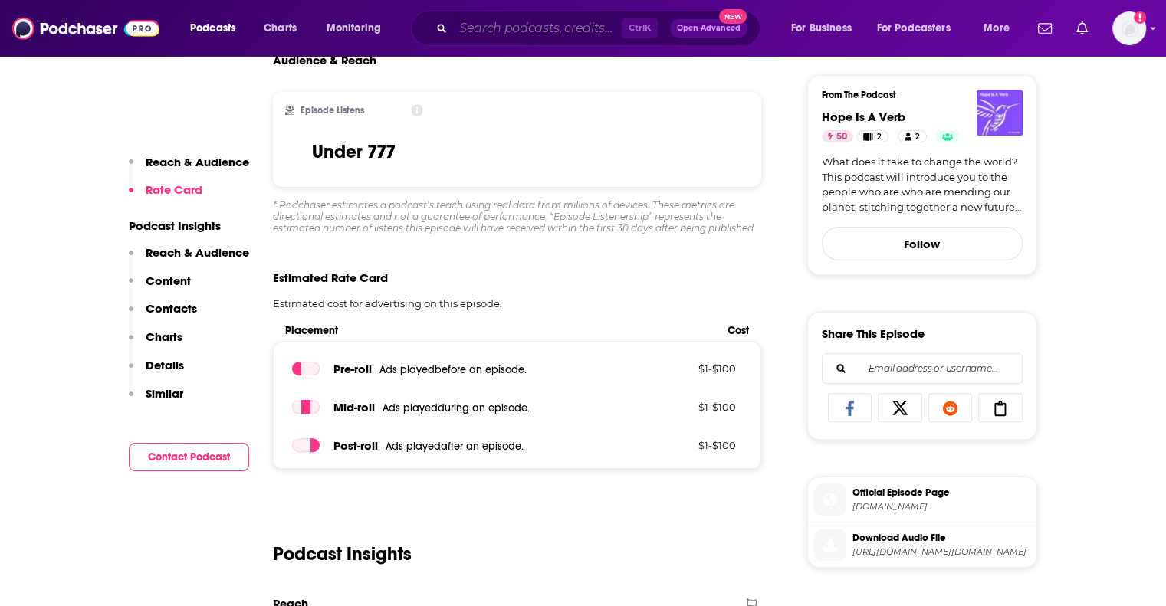
click at [481, 34] on input "Search podcasts, credits, & more..." at bounding box center [537, 28] width 169 height 25
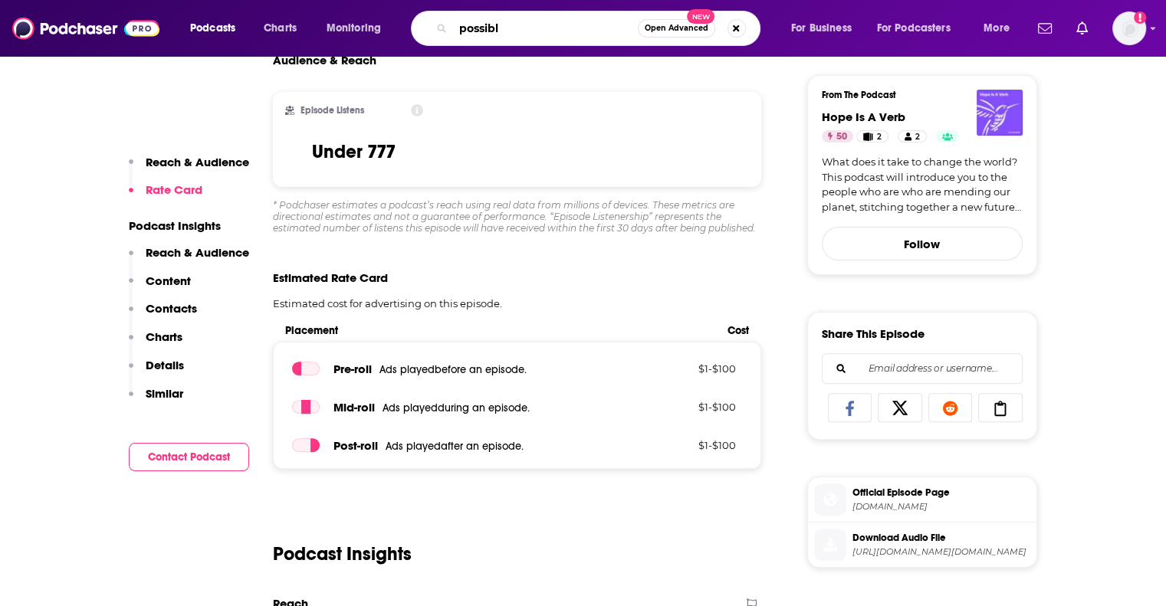
type input "possible"
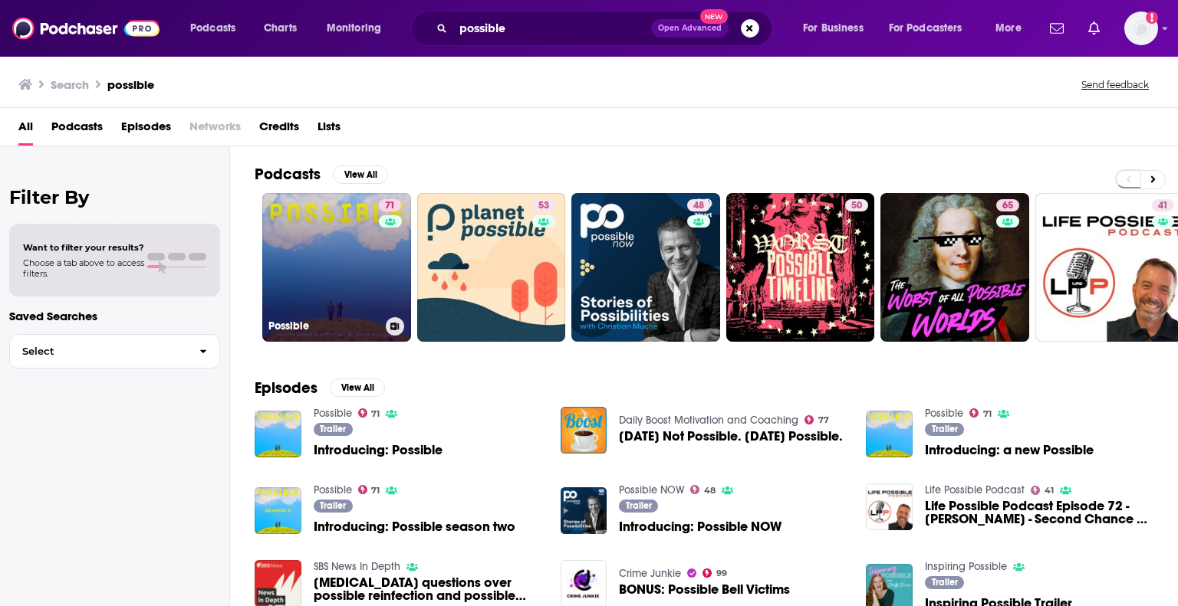
click at [340, 251] on link "71 Possible" at bounding box center [336, 267] width 149 height 149
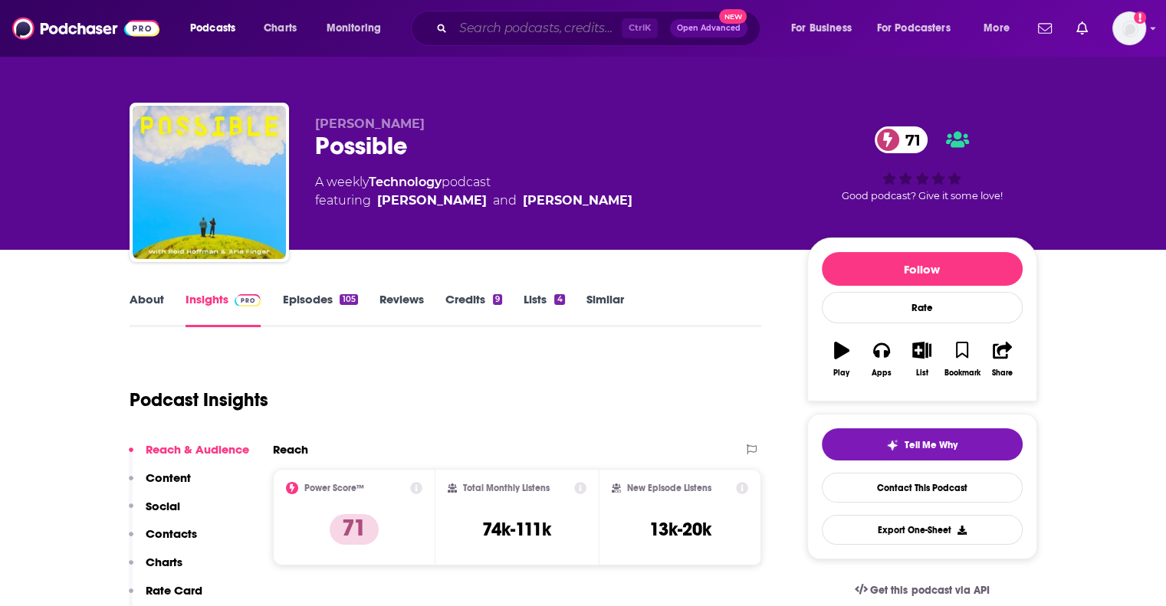
click at [540, 31] on input "Search podcasts, credits, & more..." at bounding box center [537, 28] width 169 height 25
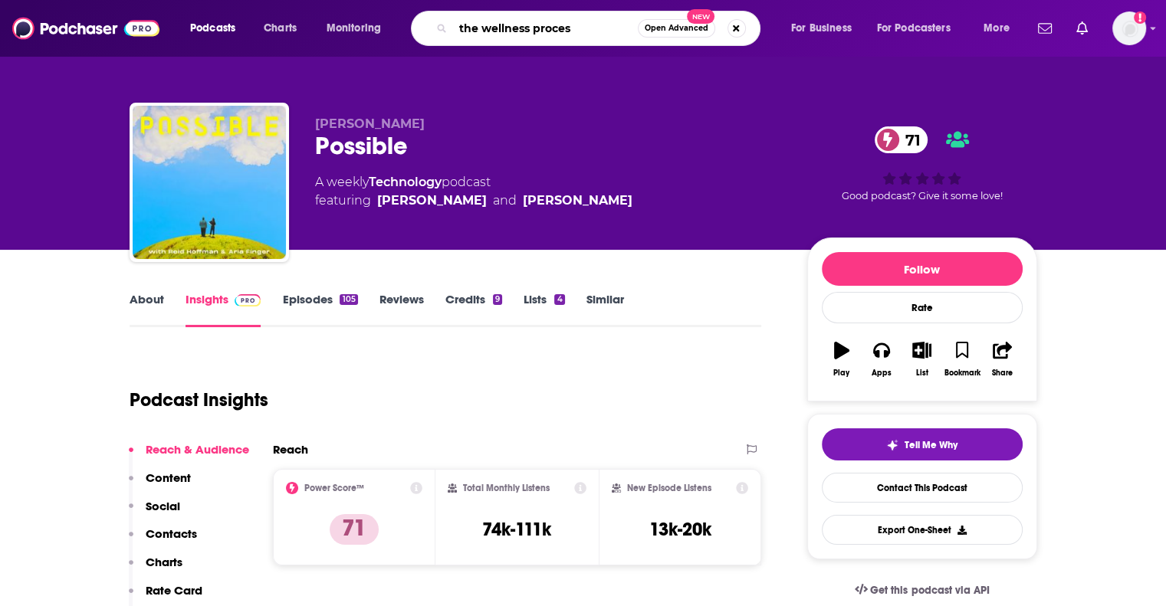
type input "the wellness process"
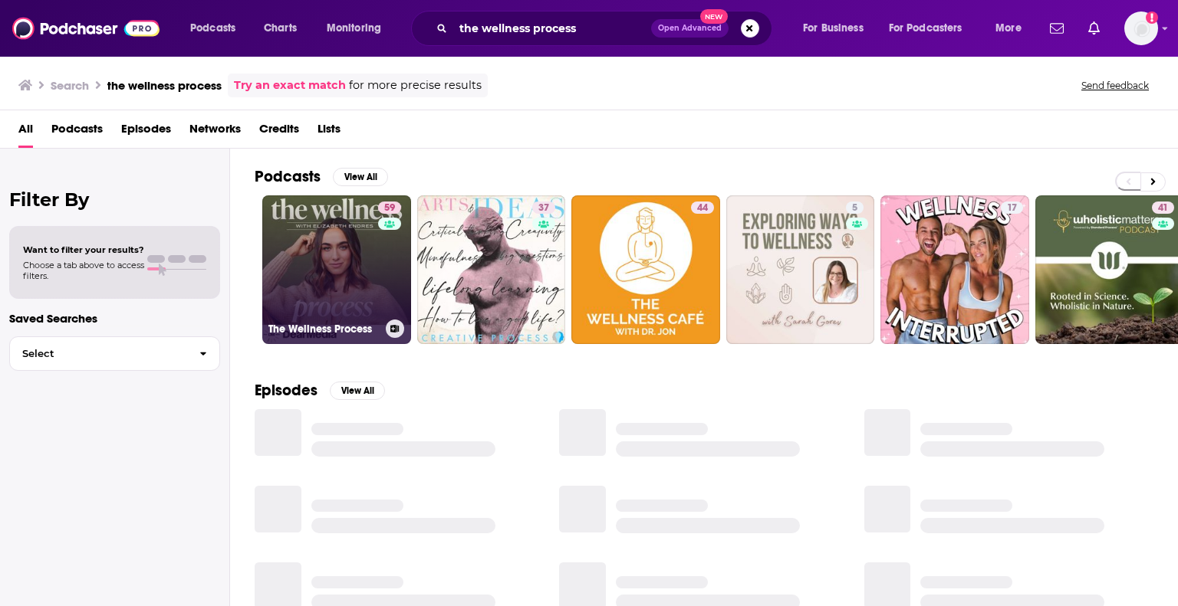
click at [320, 228] on link "59 The Wellness Process" at bounding box center [336, 269] width 149 height 149
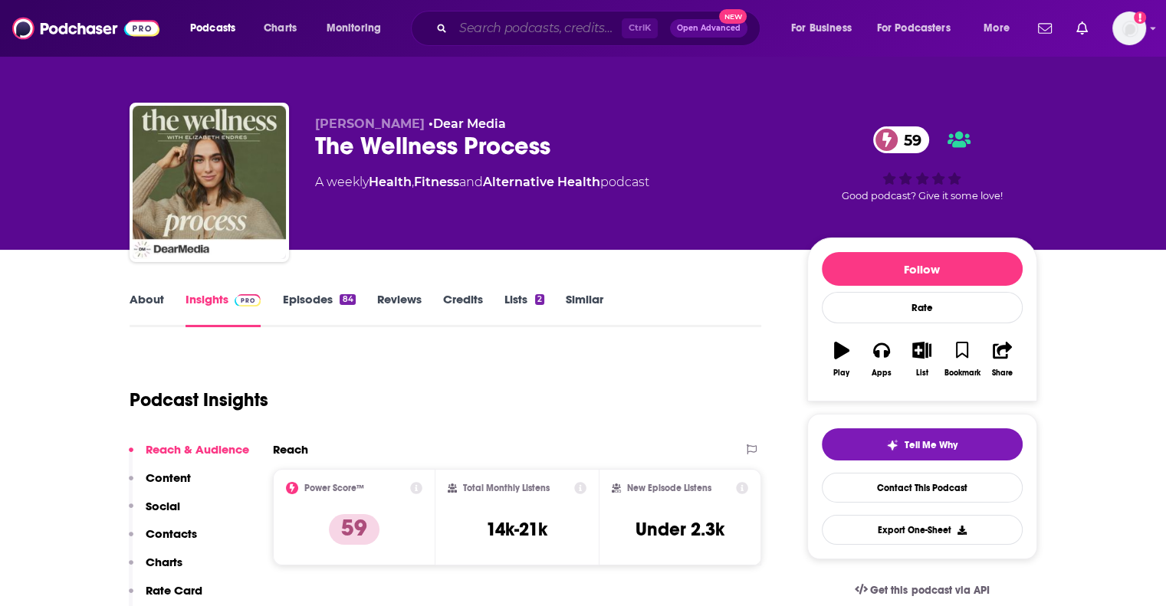
click at [539, 27] on input "Search podcasts, credits, & more..." at bounding box center [537, 28] width 169 height 25
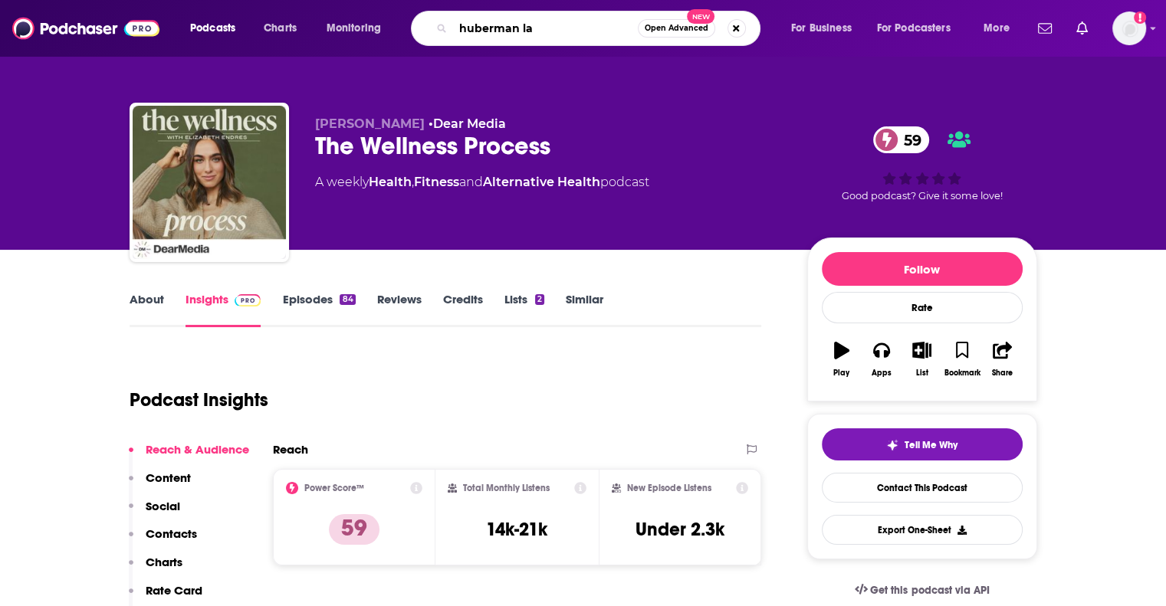
type input "huberman lab"
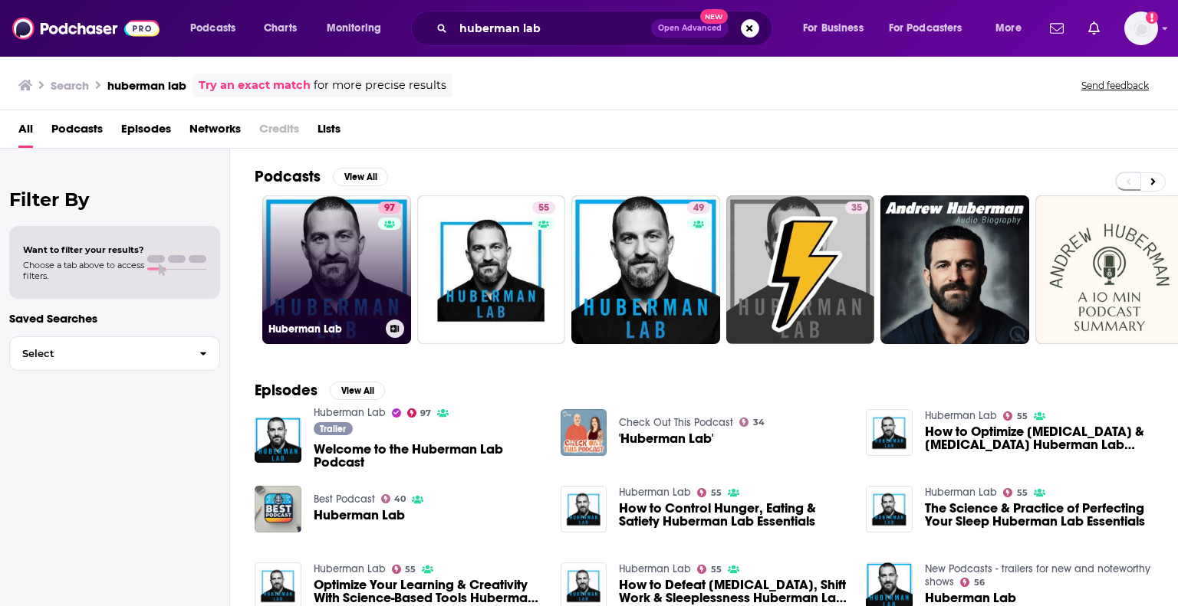
click at [324, 214] on link "97 Huberman Lab" at bounding box center [336, 269] width 149 height 149
